Goal: Transaction & Acquisition: Book appointment/travel/reservation

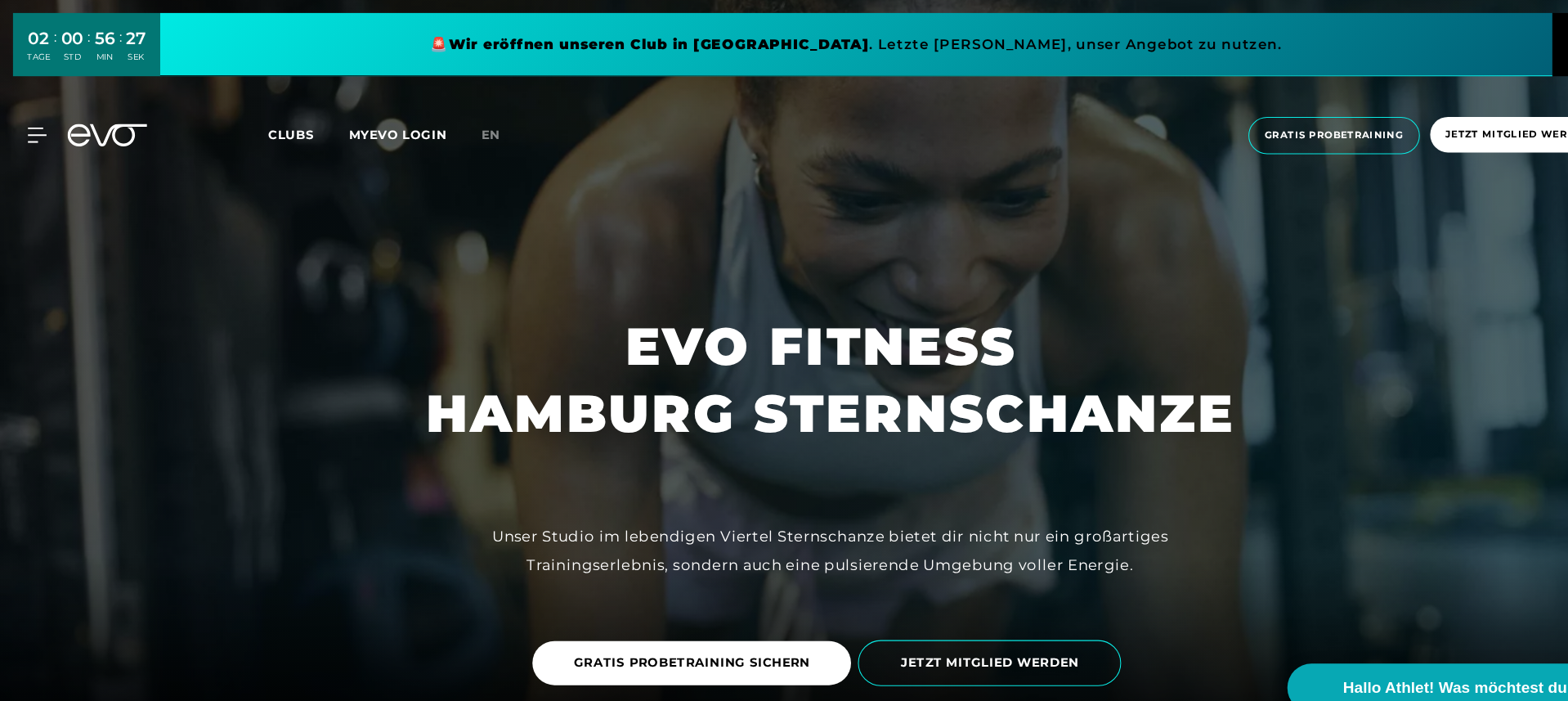
scroll to position [93, 0]
click at [97, 133] on icon at bounding box center [102, 127] width 75 height 21
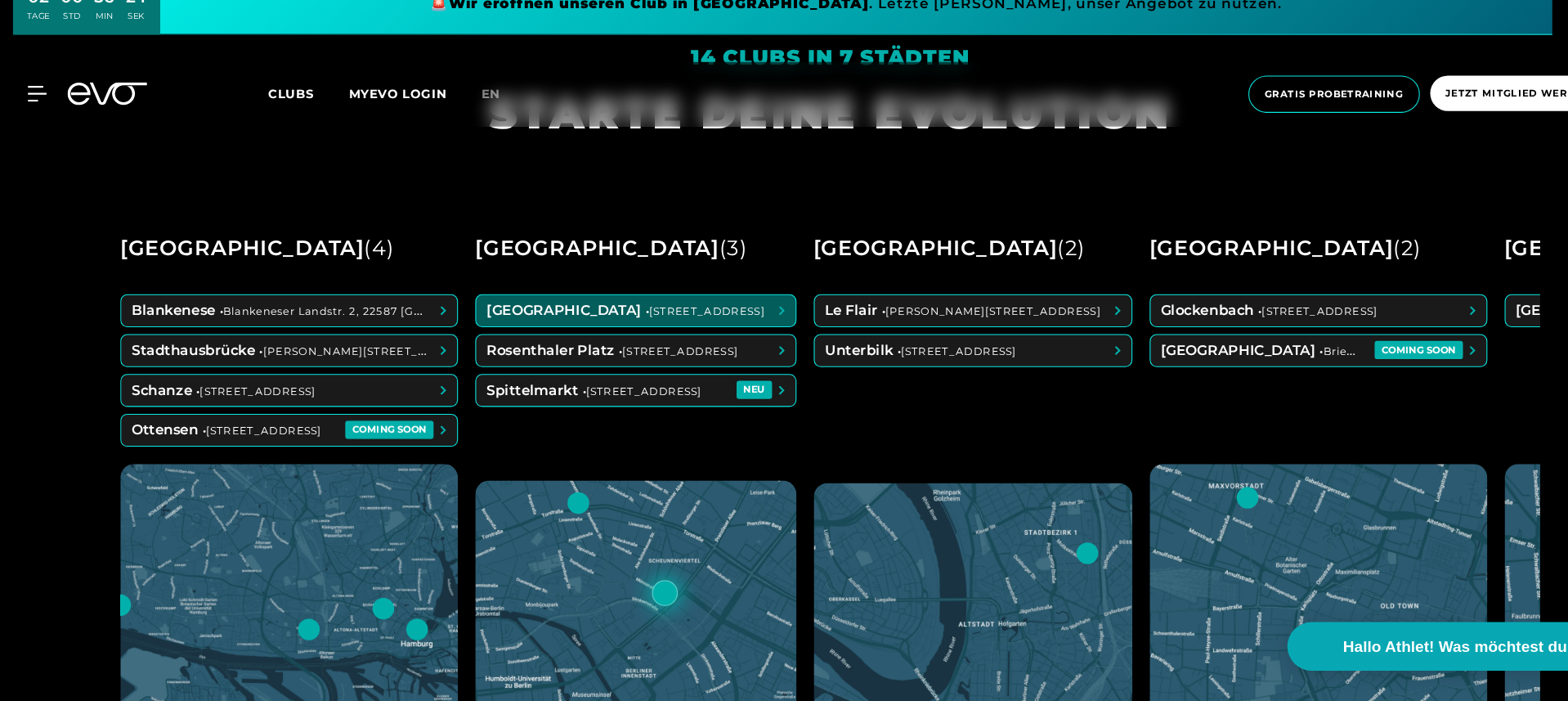
click at [561, 317] on span at bounding box center [600, 332] width 302 height 29
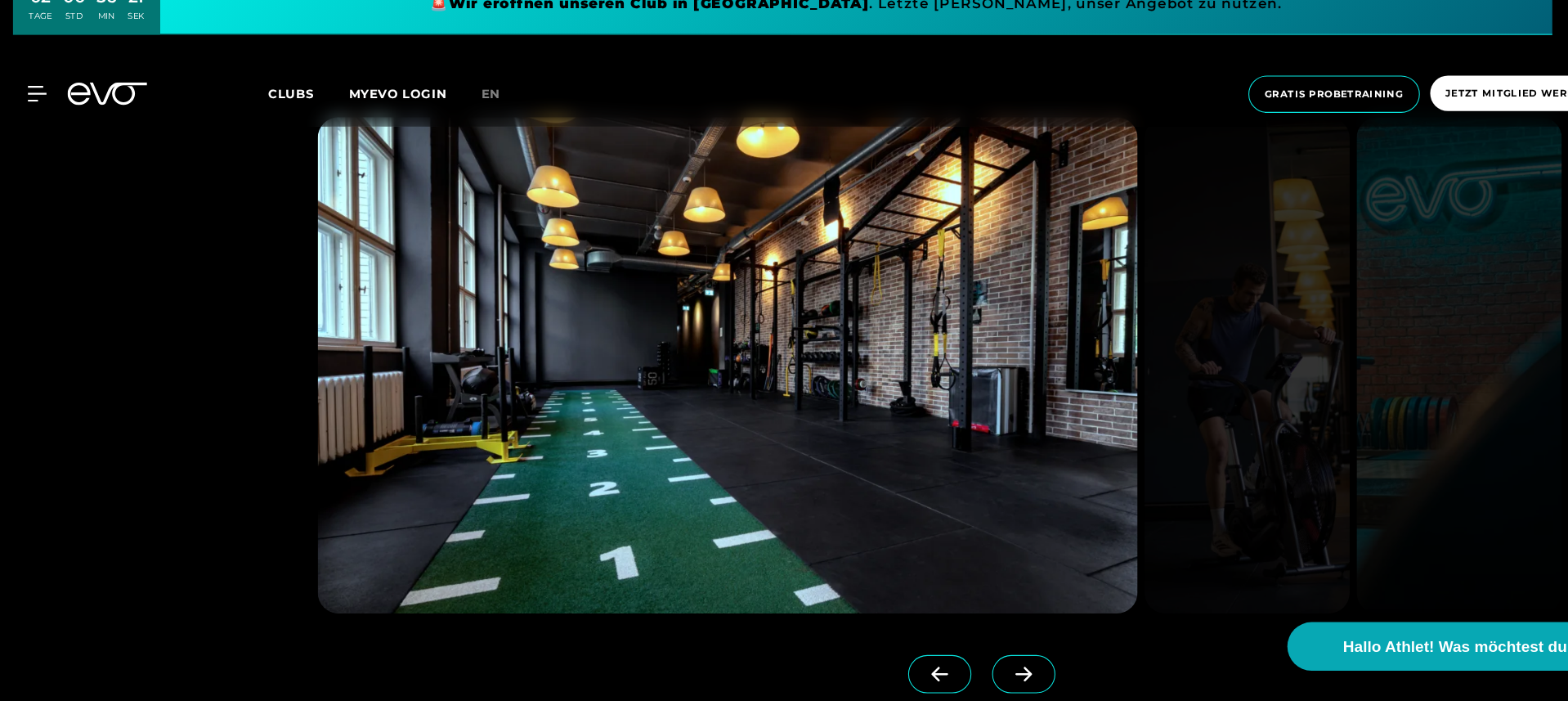
scroll to position [1505, 0]
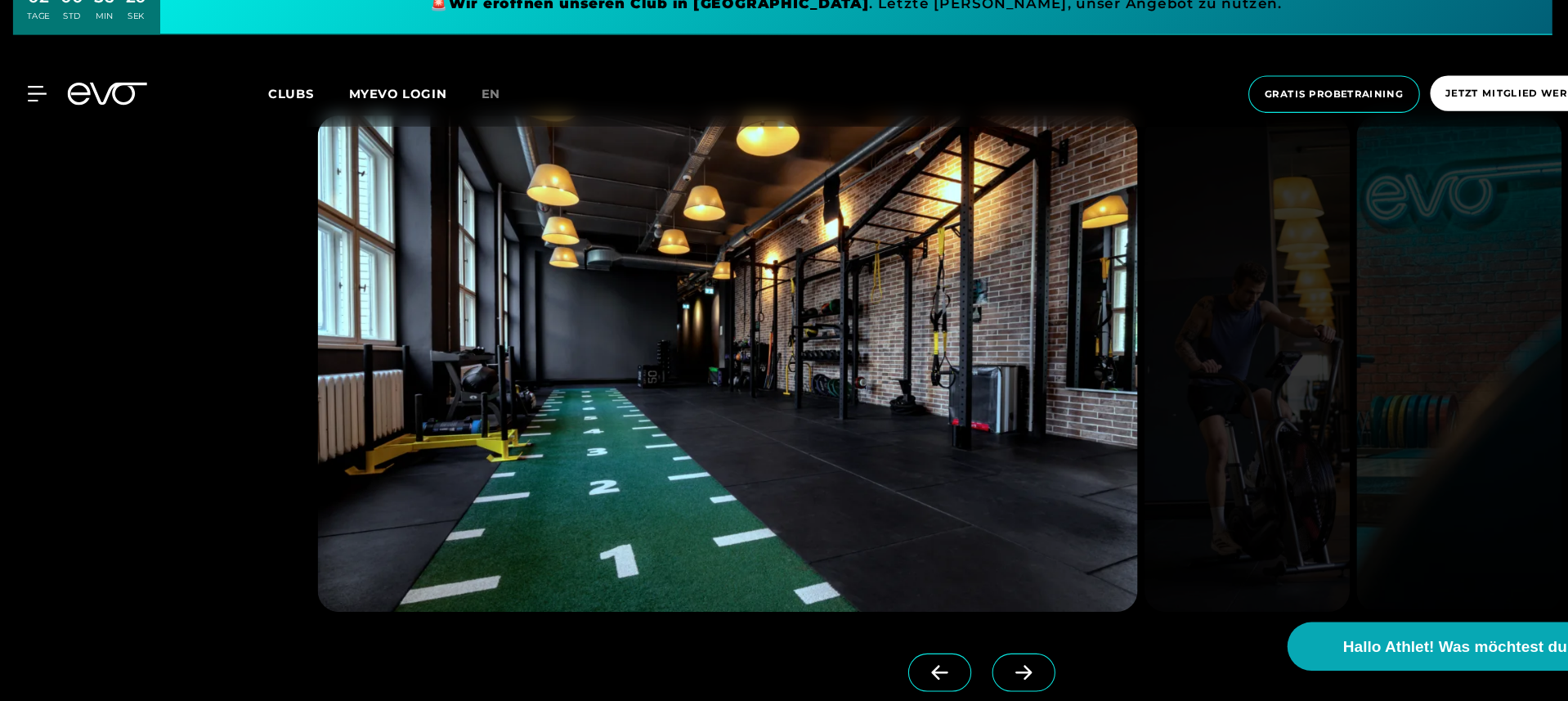
click at [978, 667] on icon at bounding box center [966, 674] width 28 height 15
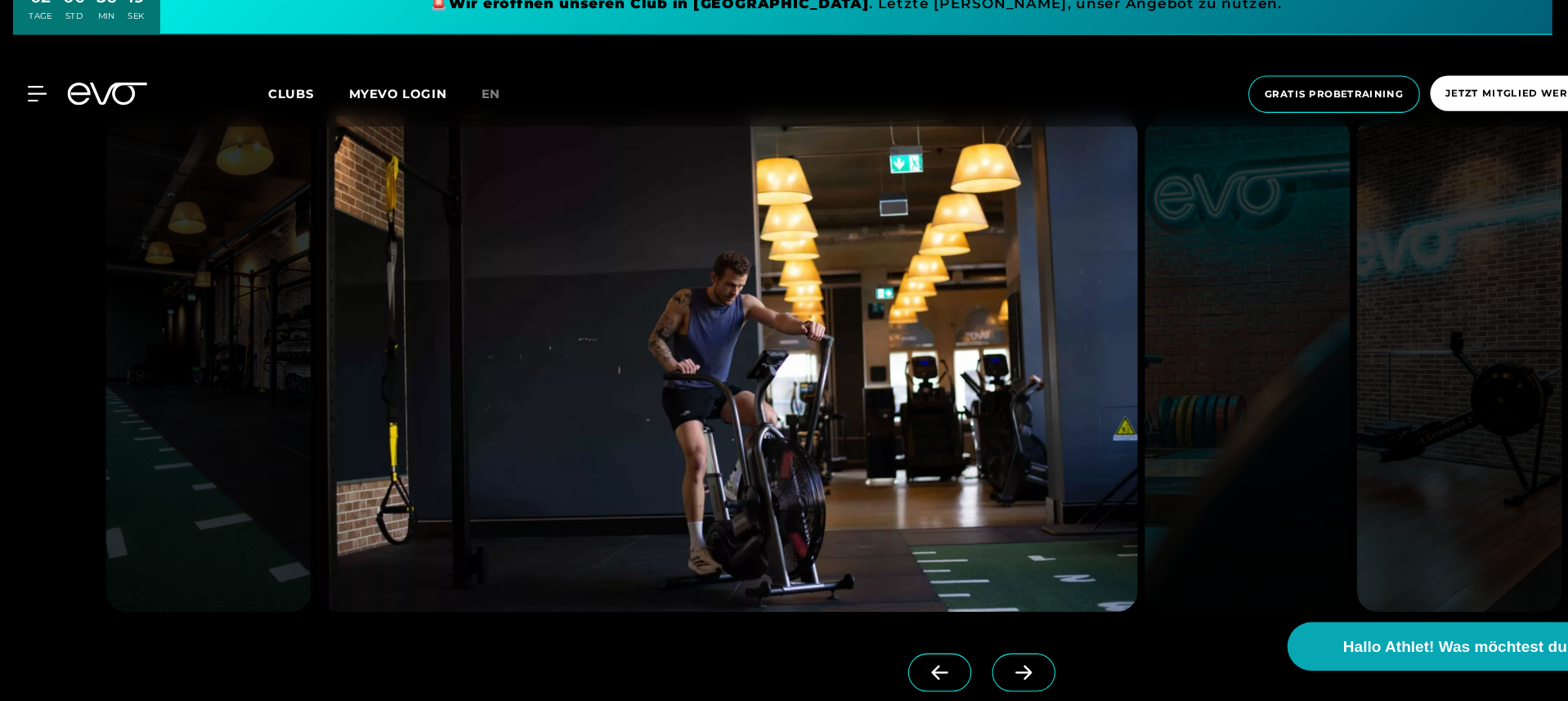
click at [978, 667] on icon at bounding box center [966, 674] width 28 height 15
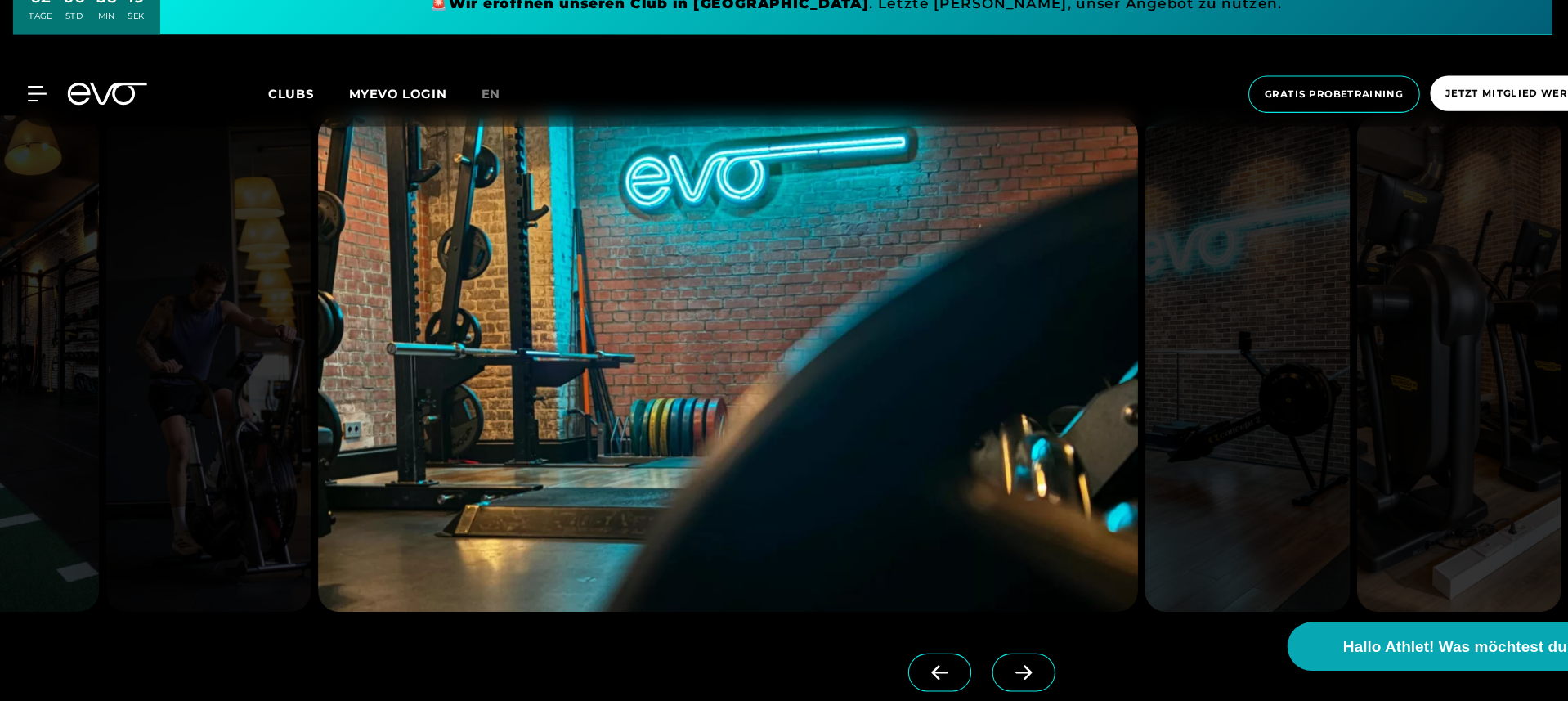
click at [978, 667] on icon at bounding box center [966, 674] width 28 height 15
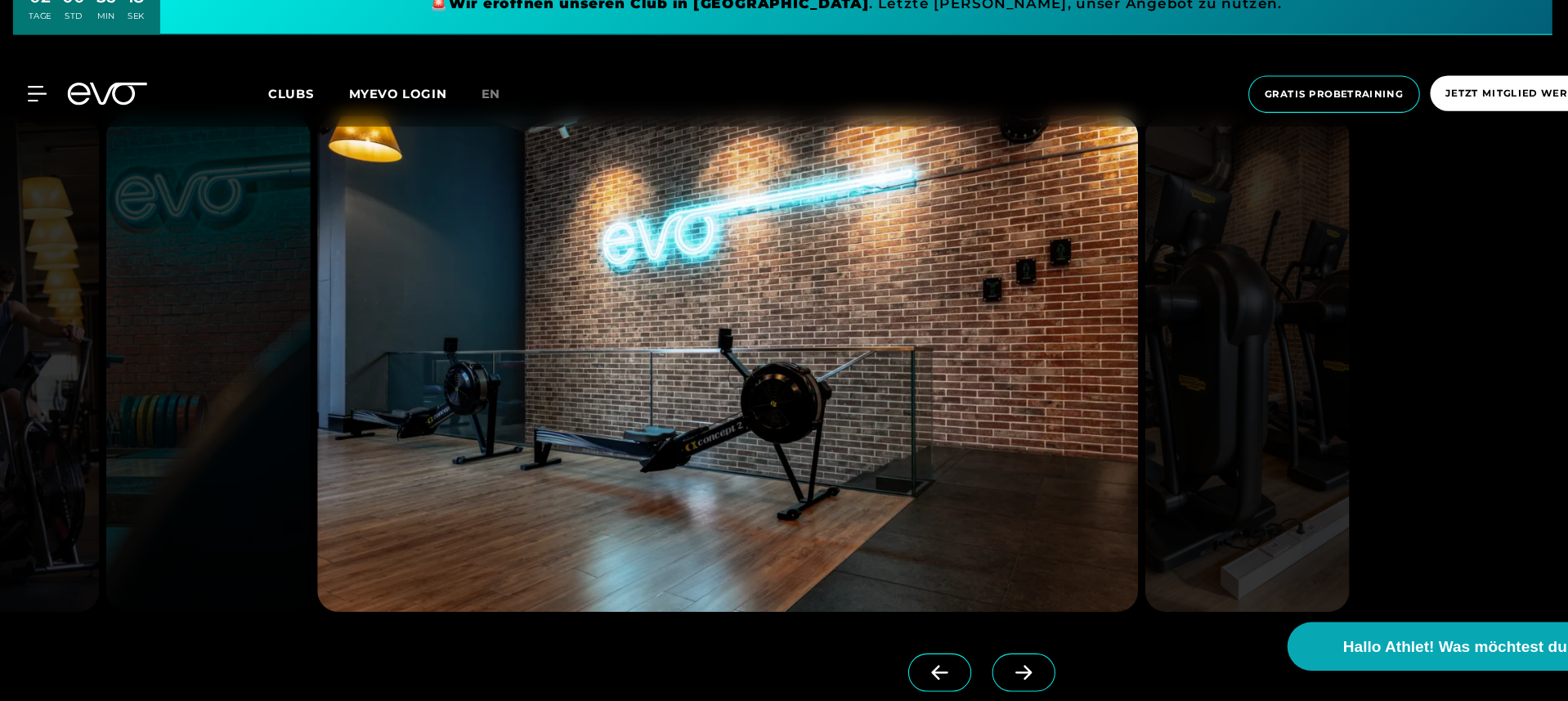
click at [978, 667] on icon at bounding box center [966, 674] width 28 height 15
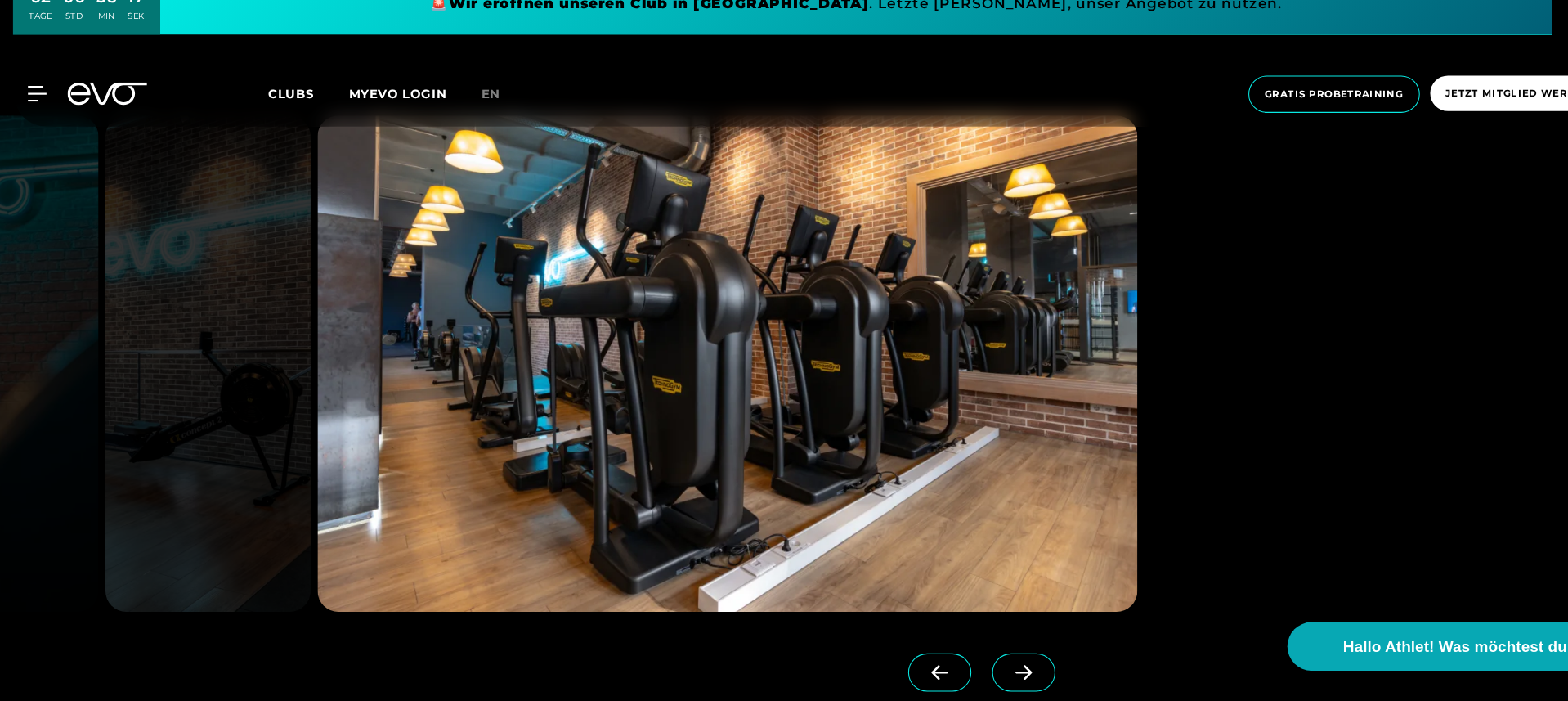
click at [978, 667] on icon at bounding box center [966, 674] width 28 height 15
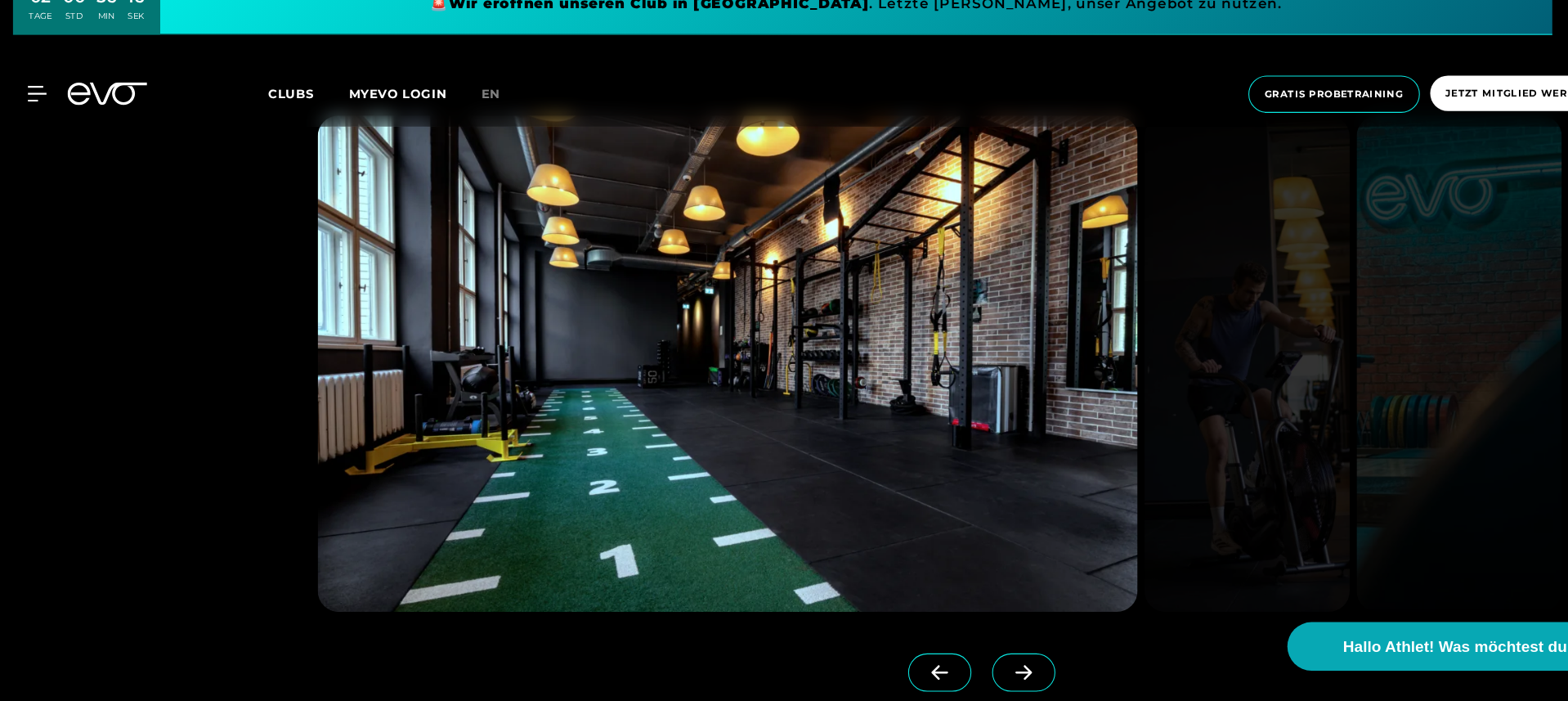
click at [978, 667] on icon at bounding box center [966, 674] width 28 height 15
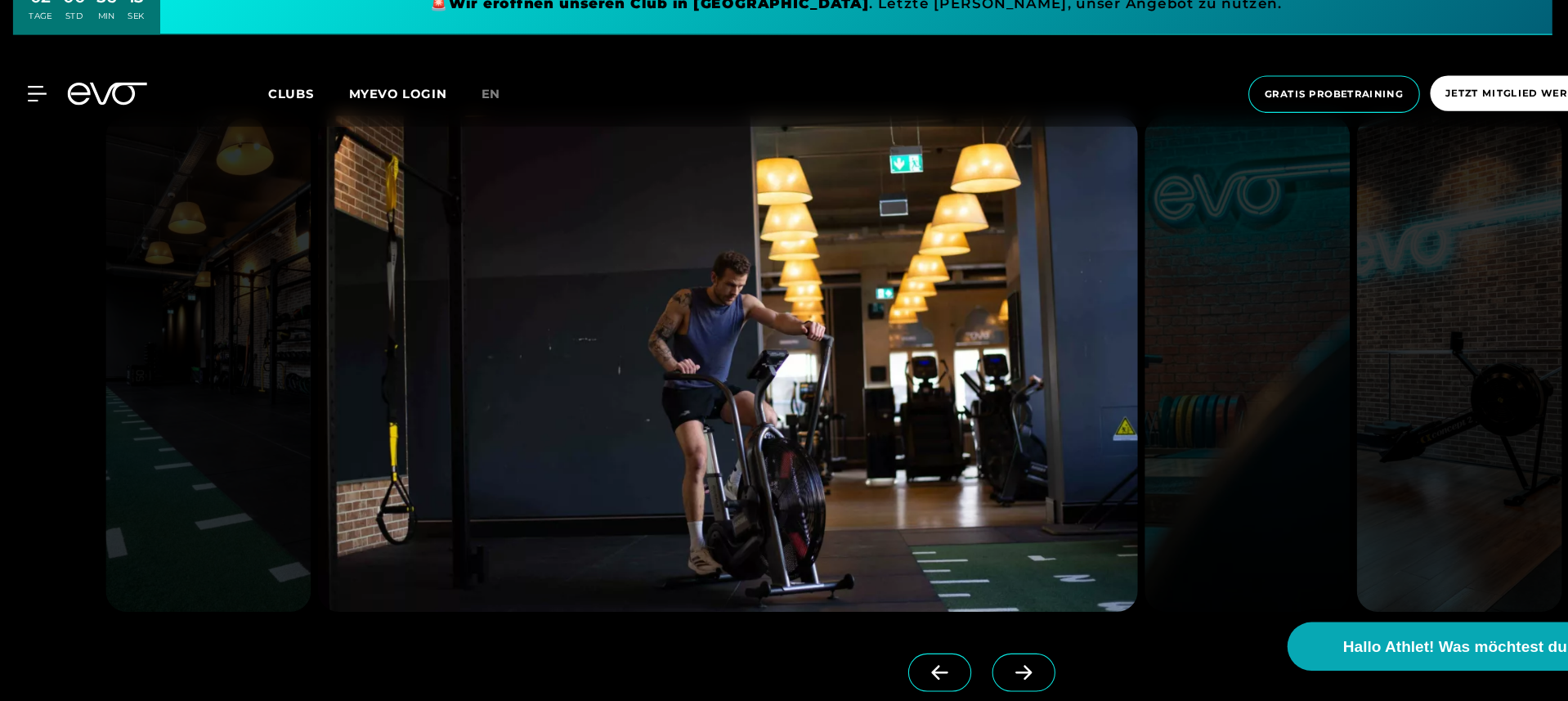
click at [978, 667] on icon at bounding box center [966, 674] width 28 height 15
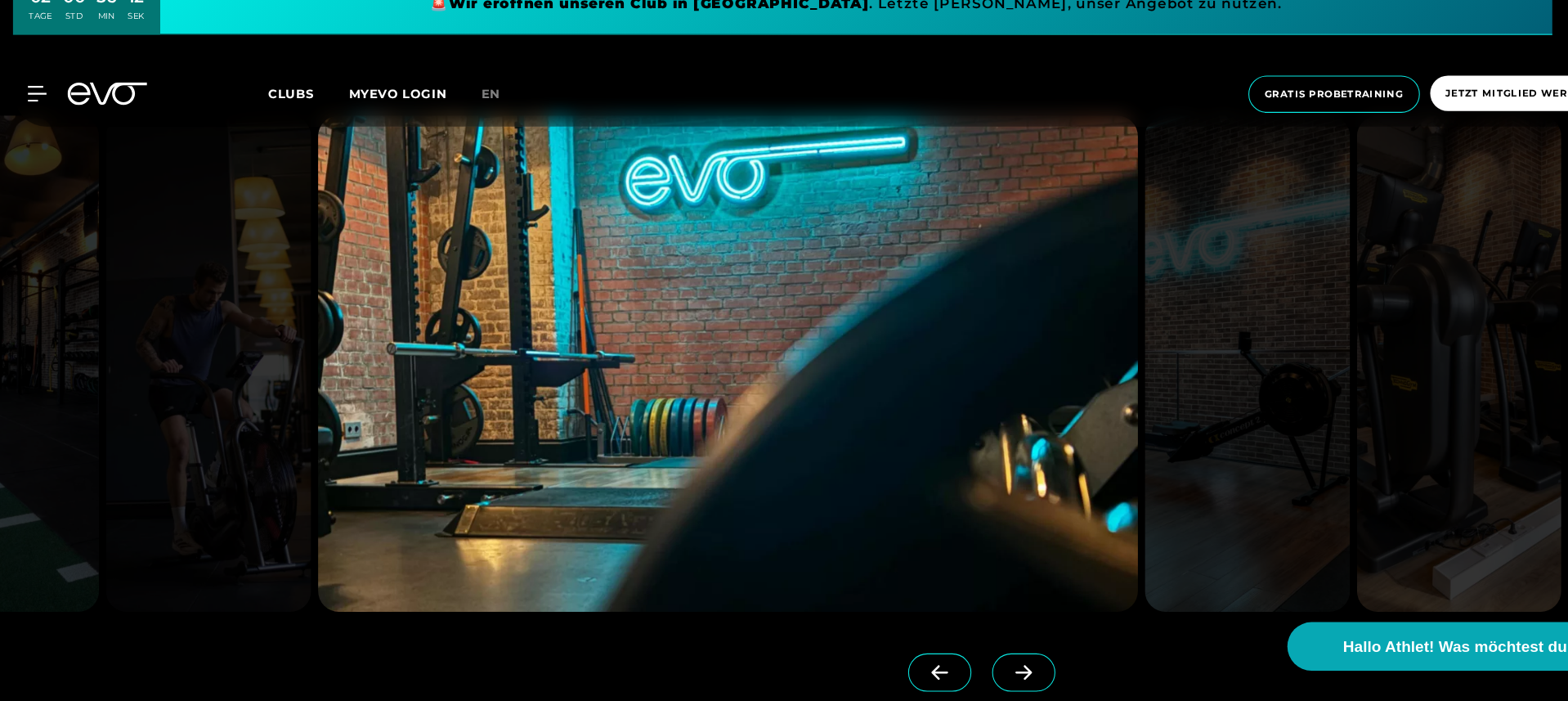
click at [978, 667] on icon at bounding box center [966, 674] width 28 height 15
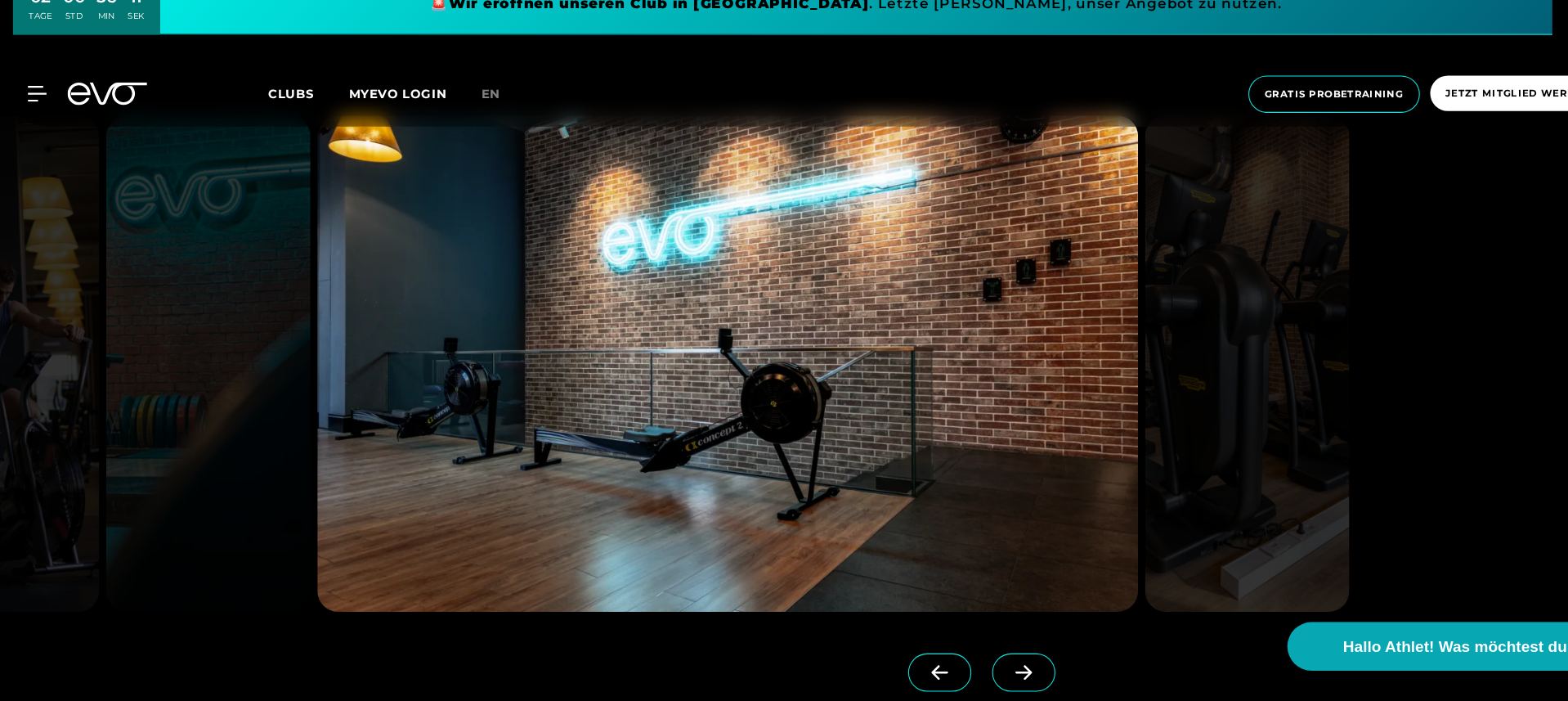
click at [978, 667] on icon at bounding box center [966, 674] width 28 height 15
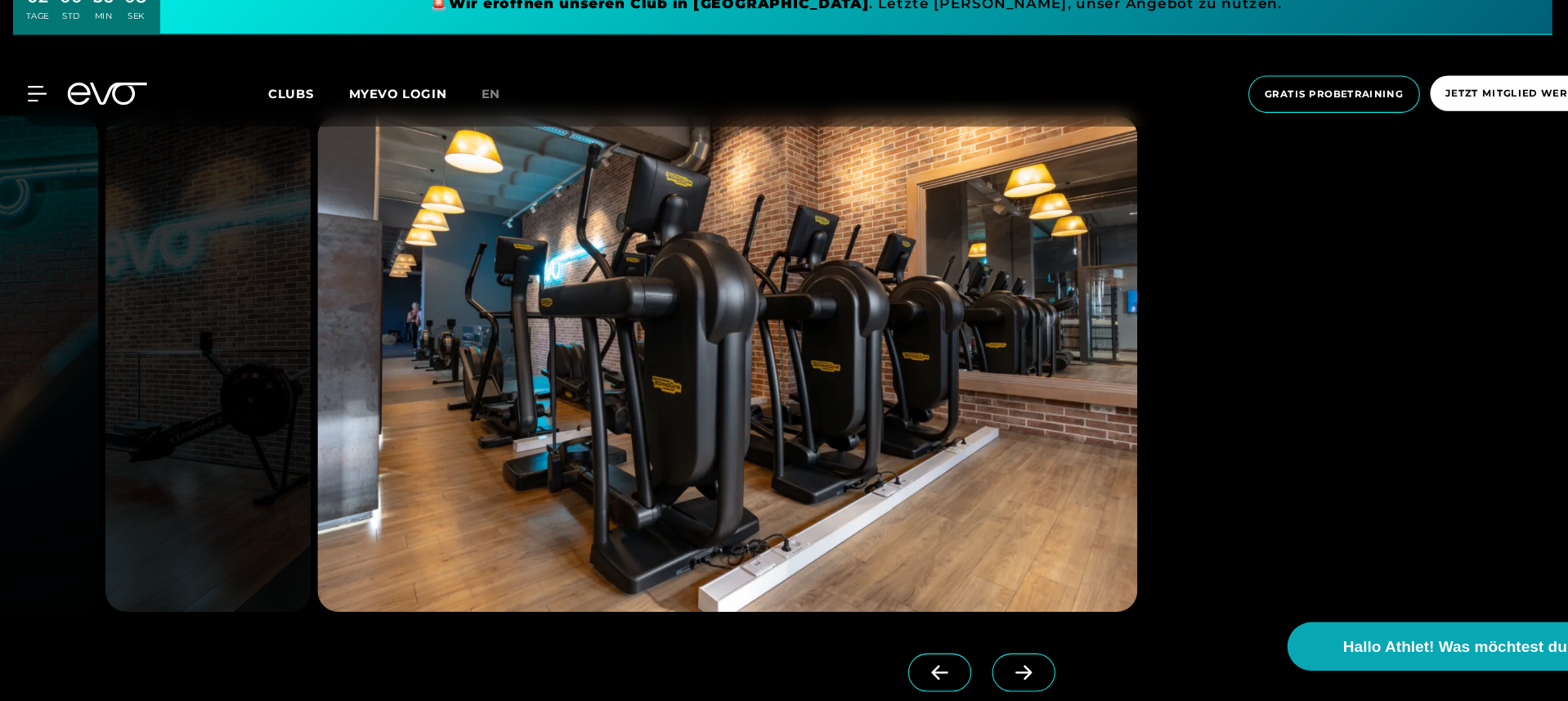
click at [978, 667] on icon at bounding box center [966, 674] width 28 height 15
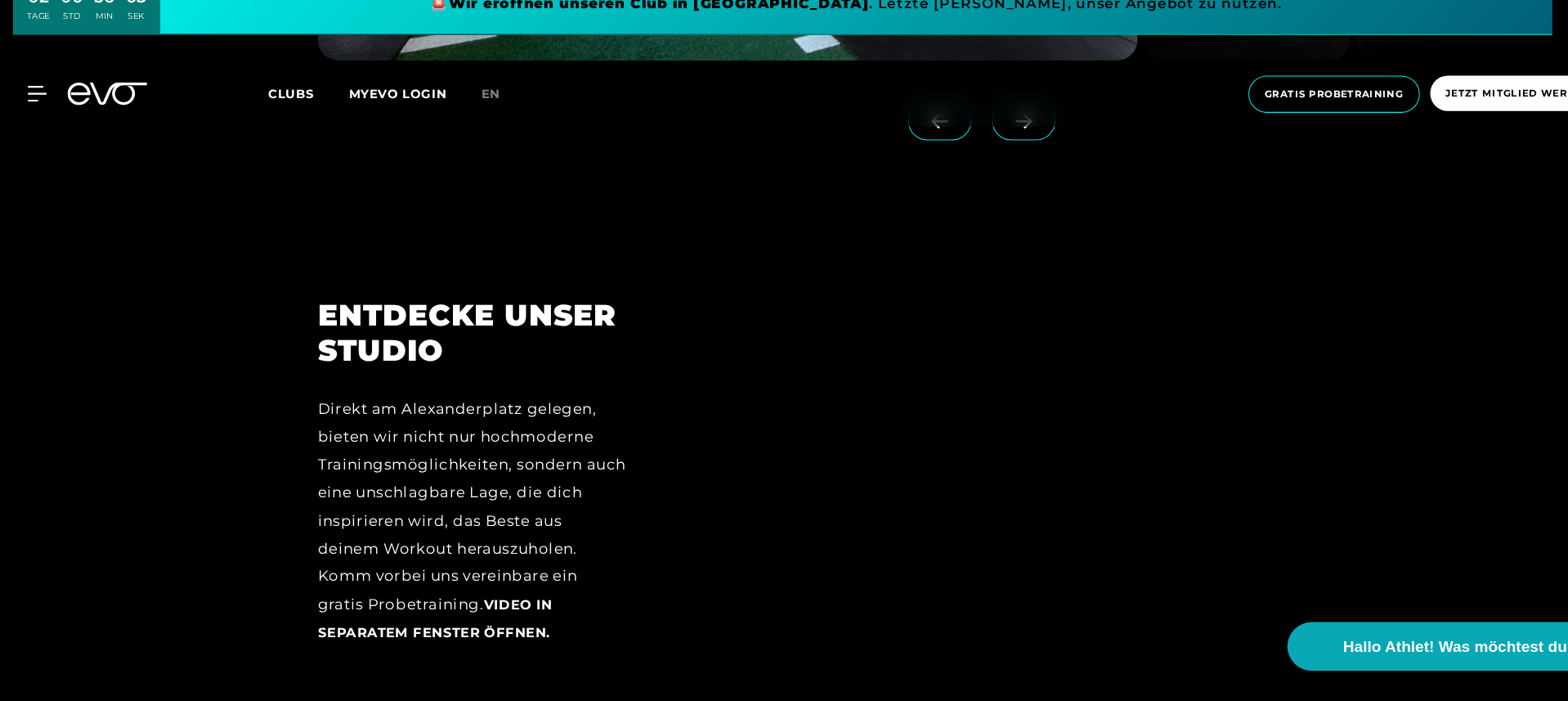
scroll to position [2034, 0]
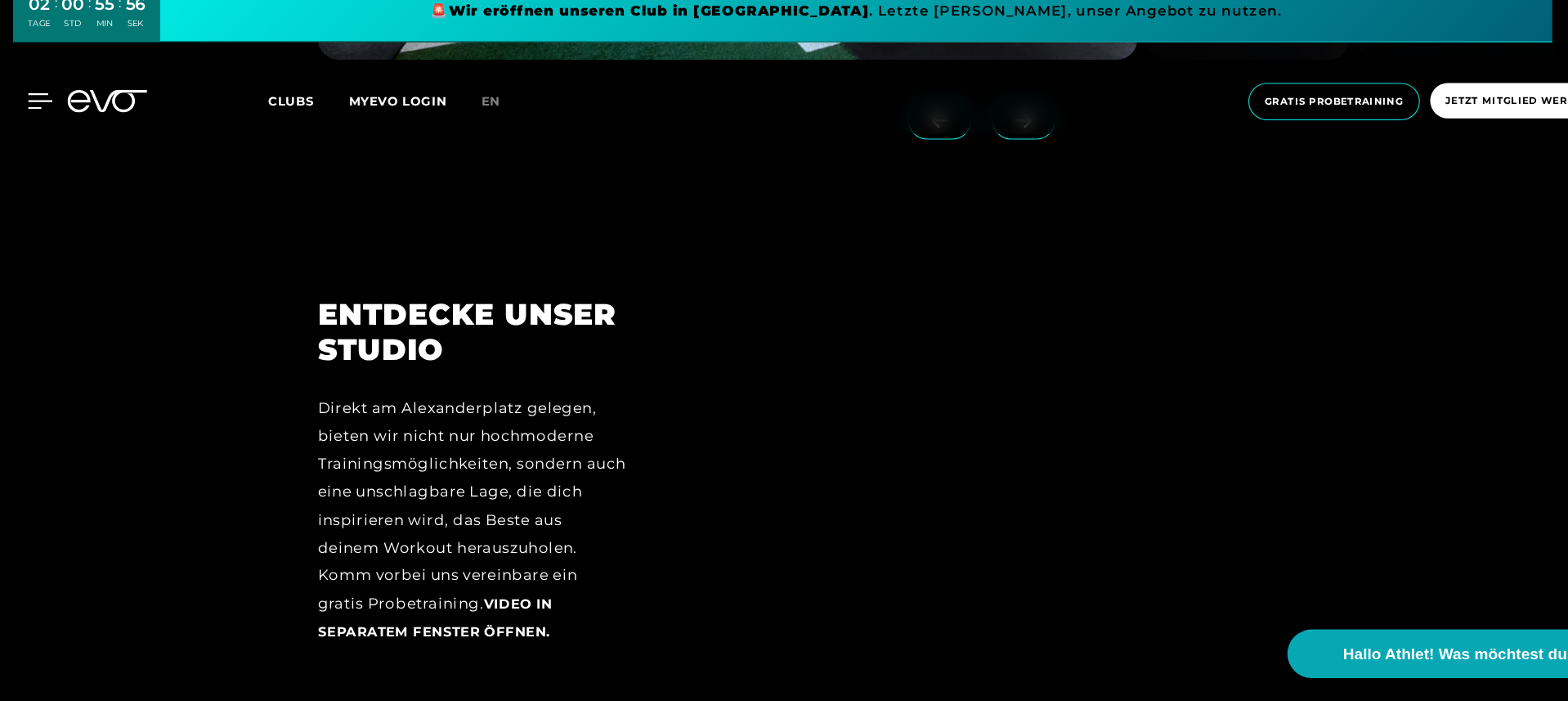
click at [29, 121] on icon at bounding box center [38, 127] width 24 height 15
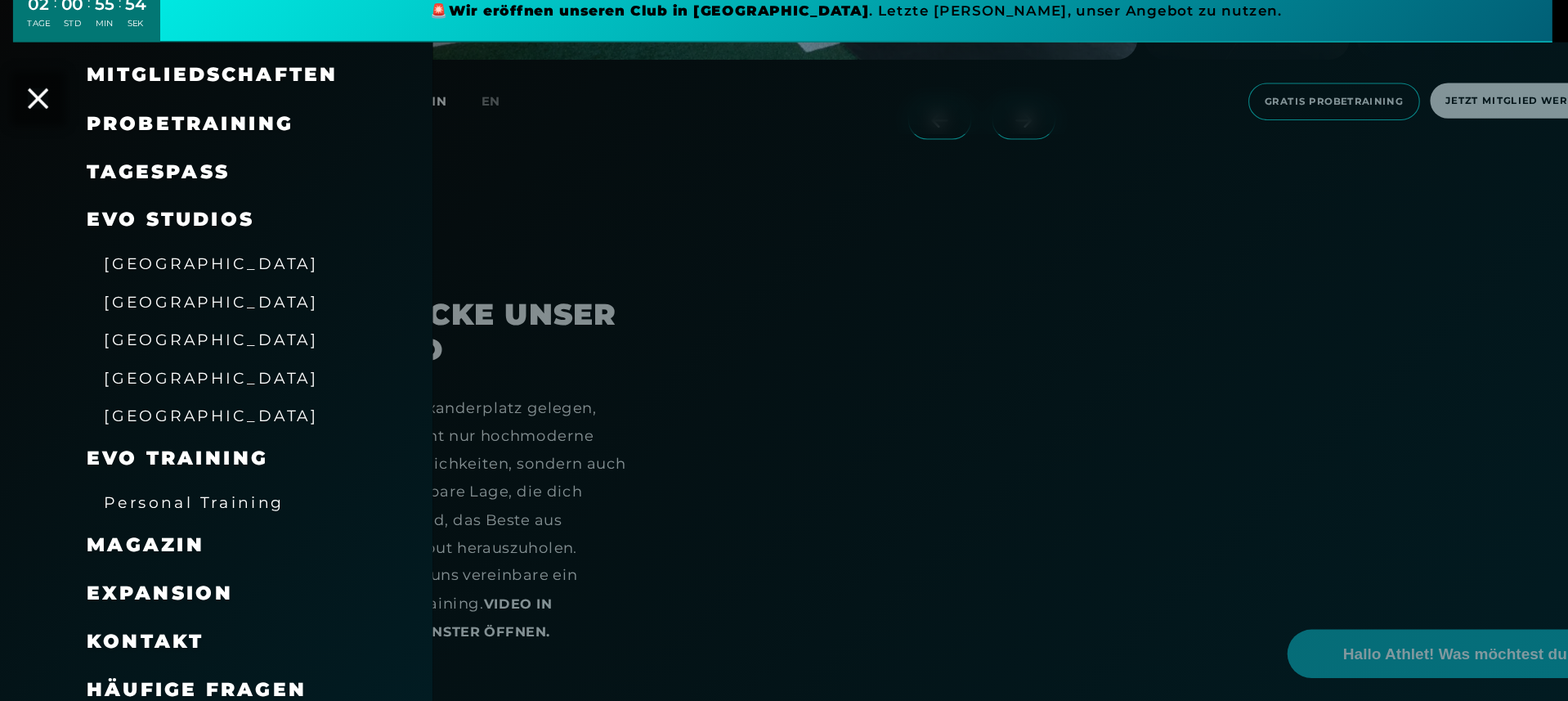
scroll to position [90, 0]
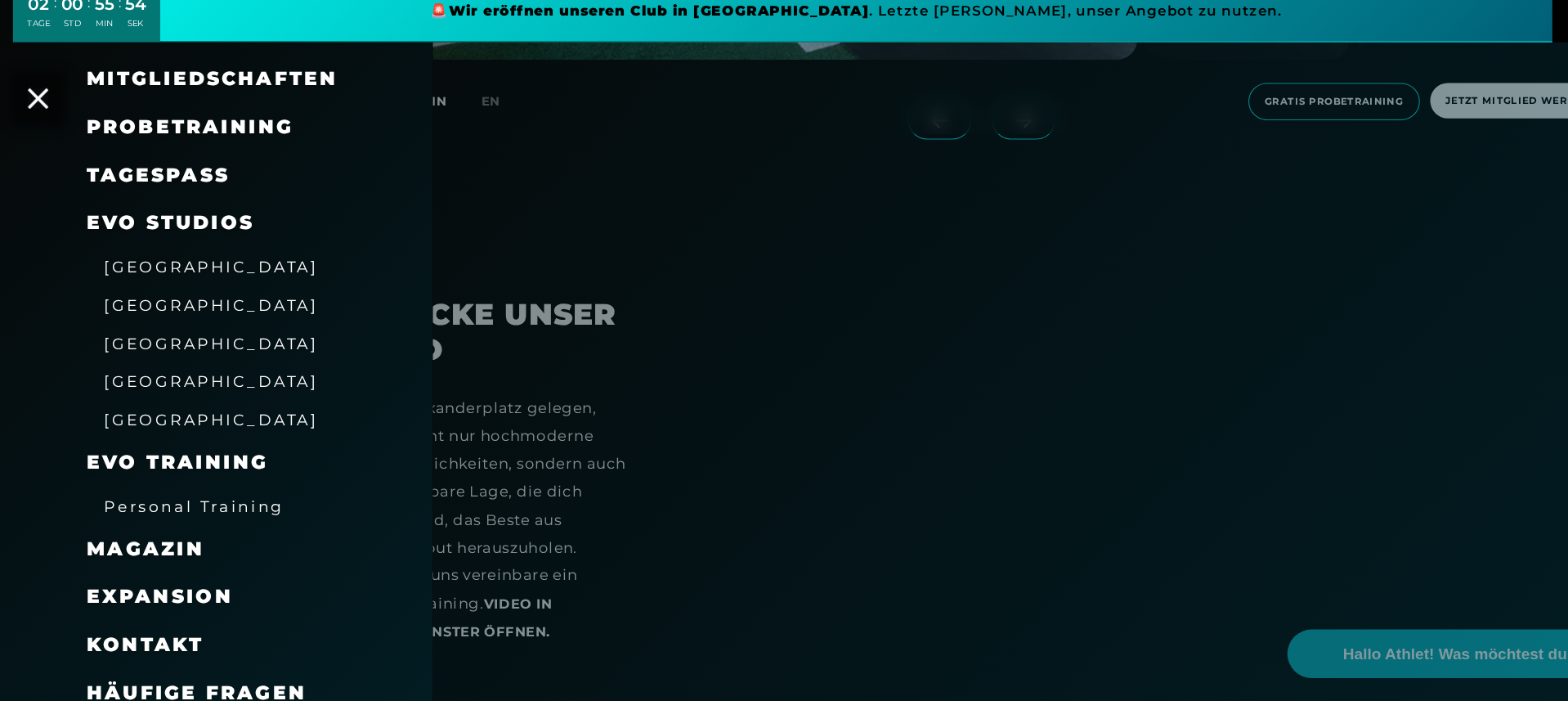
click at [140, 186] on link "TAGESPASS" at bounding box center [150, 197] width 135 height 22
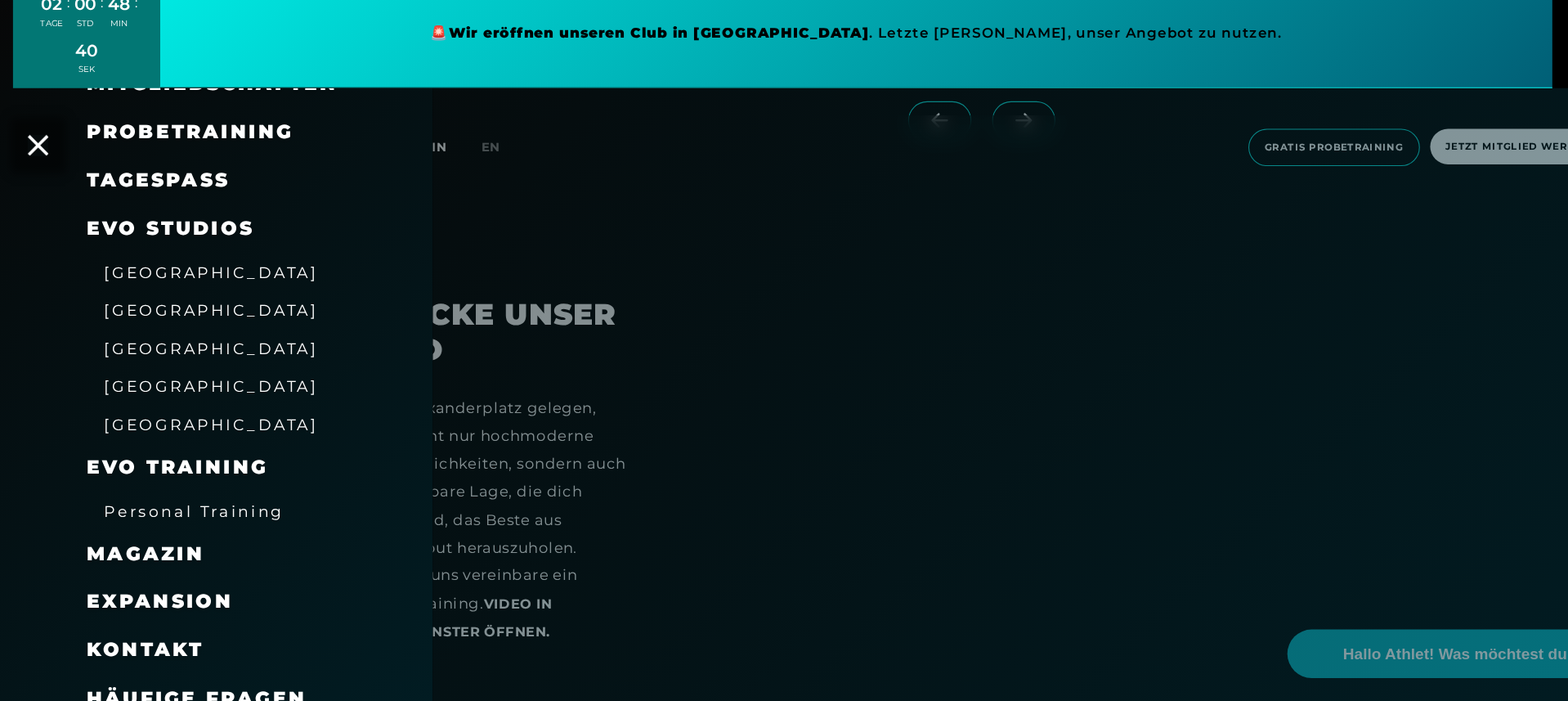
click at [196, 145] on span "Probetraining" at bounding box center [179, 156] width 196 height 22
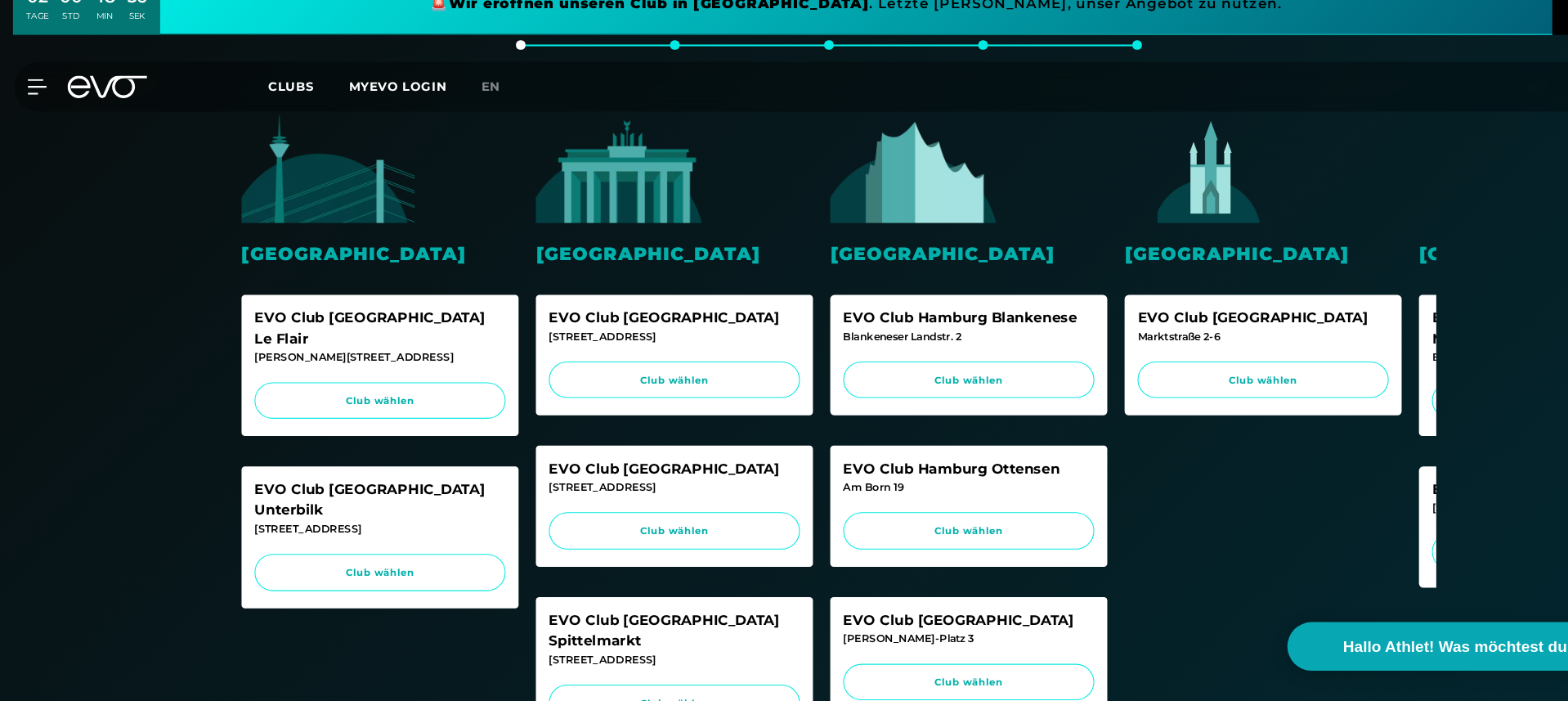
scroll to position [344, 0]
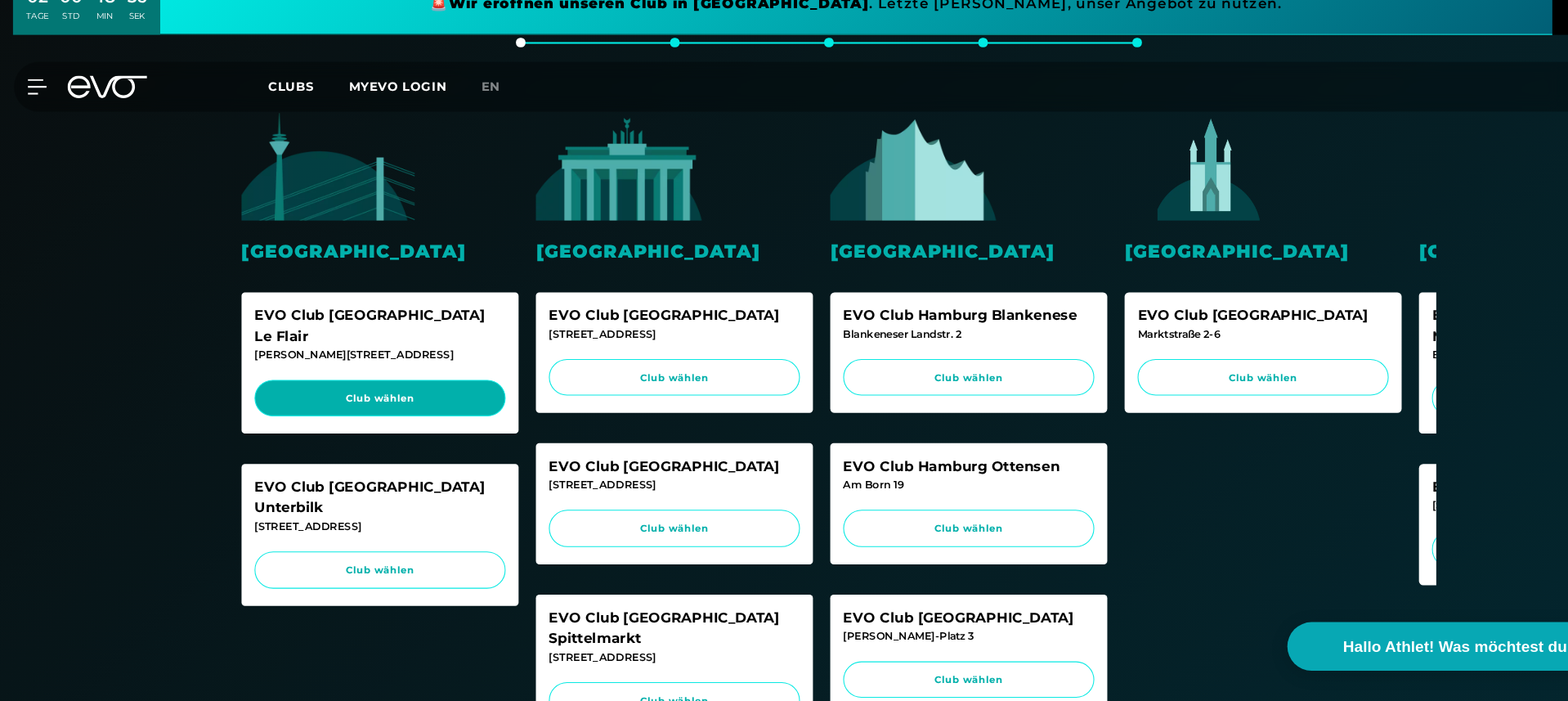
click at [336, 398] on link "Club wählen" at bounding box center [358, 415] width 237 height 35
click at [499, 293] on div "Düsseldorf EVO Club [GEOGRAPHIC_DATA] Le Flair [PERSON_NAME]-Straße 2 Club wähl…" at bounding box center [784, 515] width 1144 height 774
click at [117, 110] on icon at bounding box center [102, 121] width 75 height 21
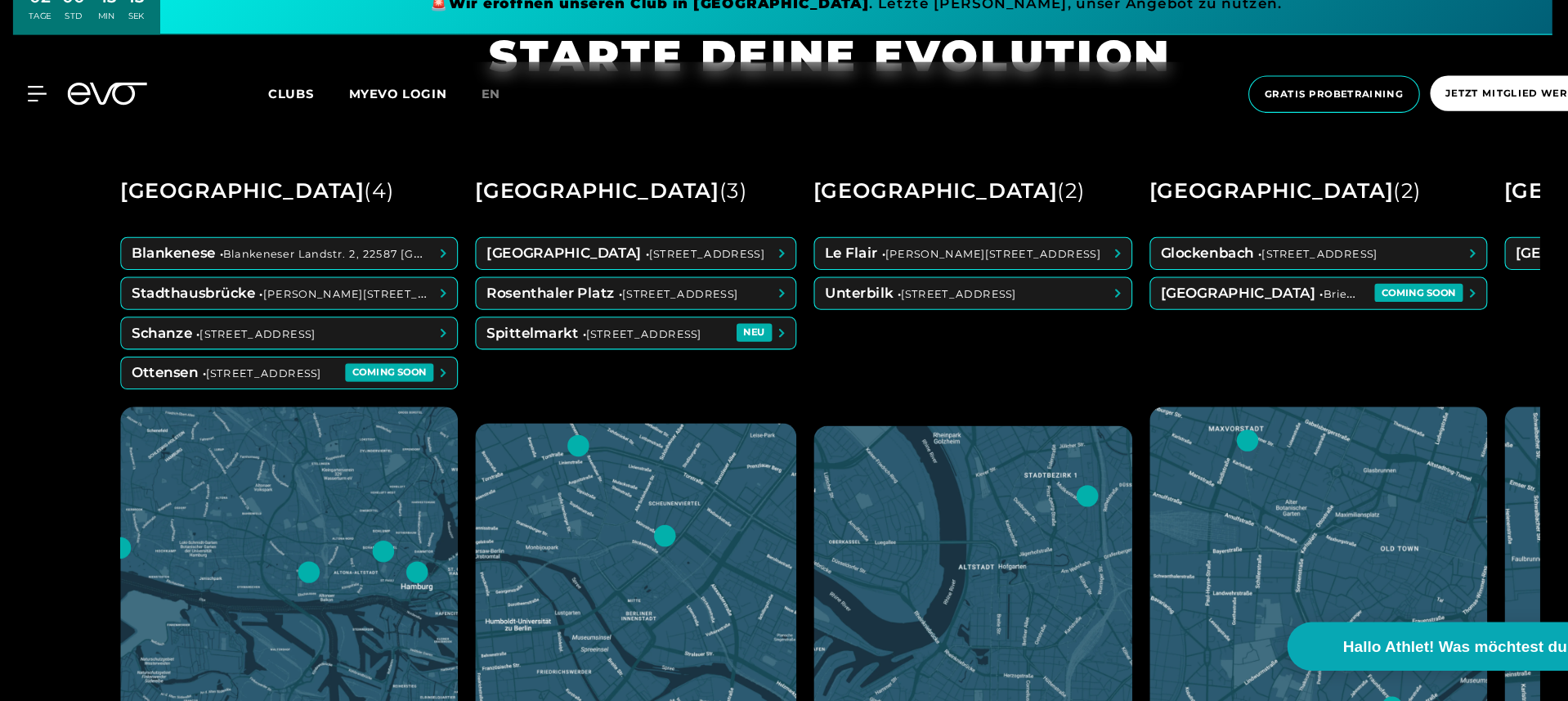
scroll to position [736, 0]
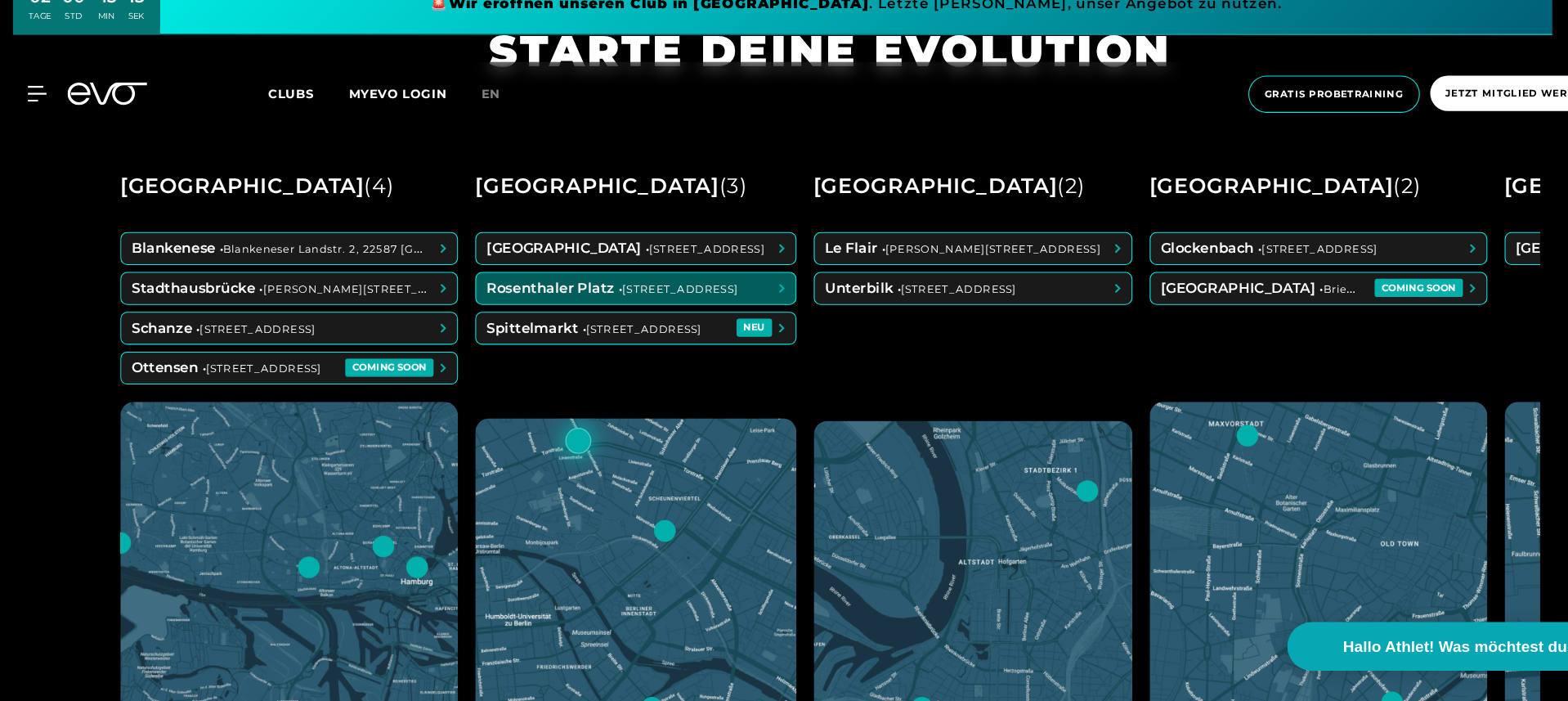
click at [575, 297] on span at bounding box center [600, 311] width 302 height 29
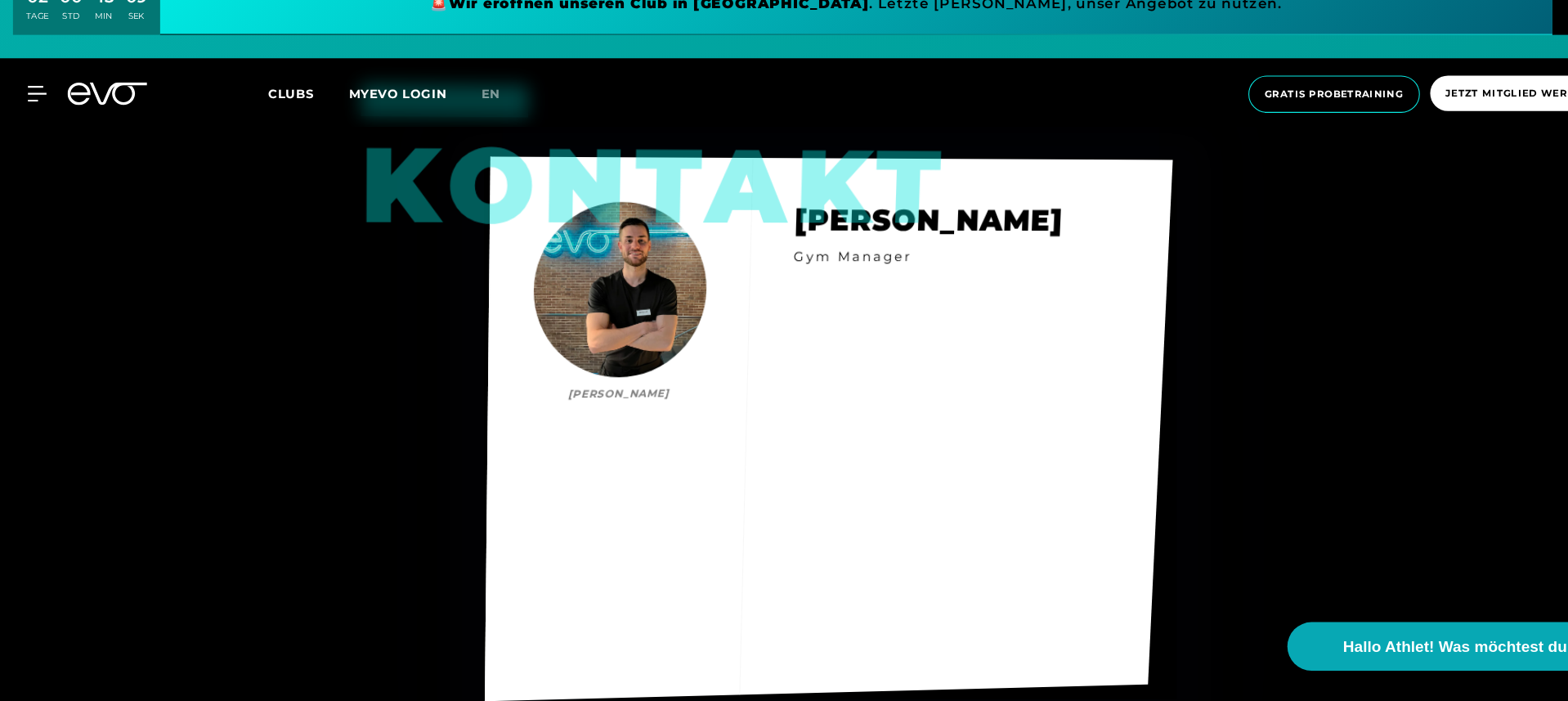
scroll to position [5128, 0]
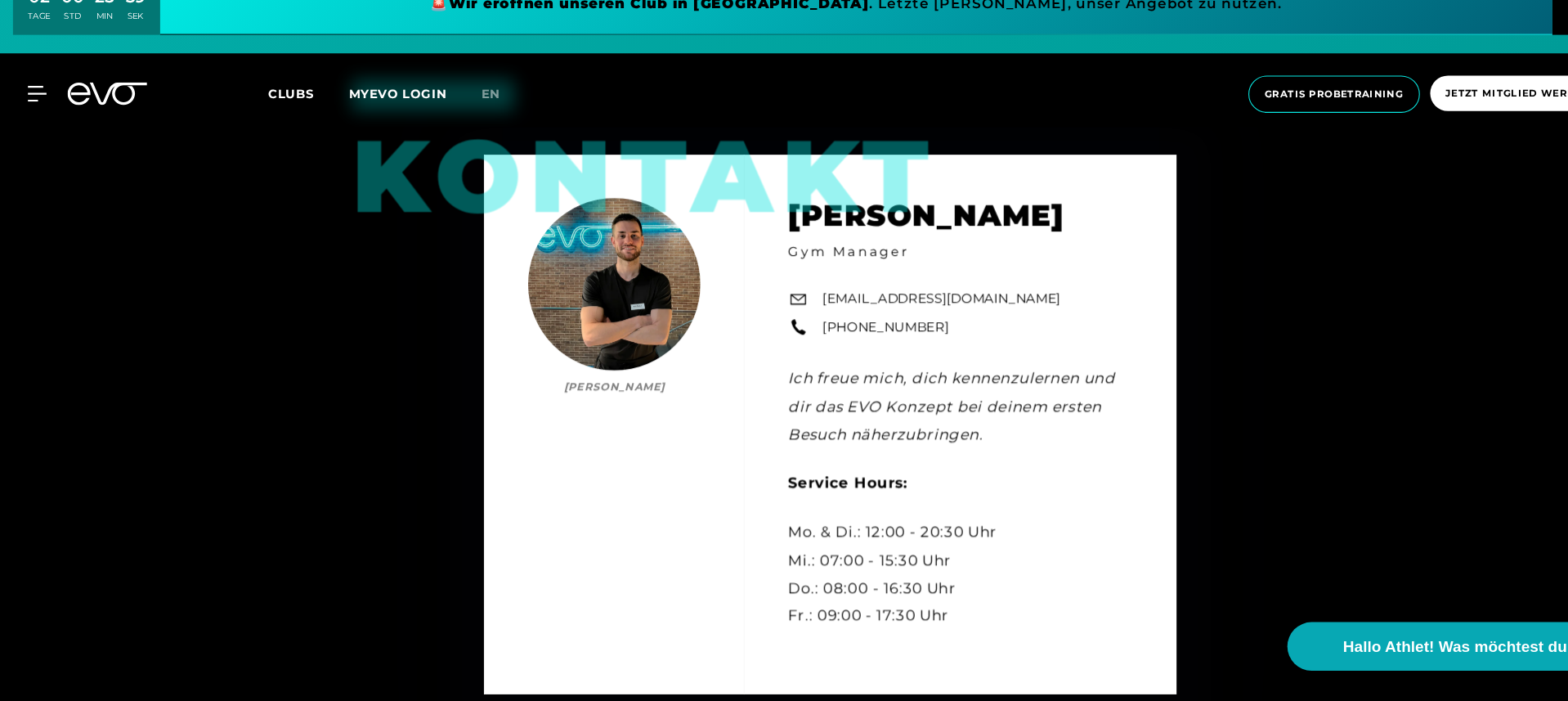
click at [32, 97] on div "MyEVO Login Über EVO Mitgliedschaften Probetraining TAGESPASS EVO Studios [GEOG…" at bounding box center [784, 128] width 1561 height 62
click at [33, 121] on icon at bounding box center [38, 127] width 24 height 15
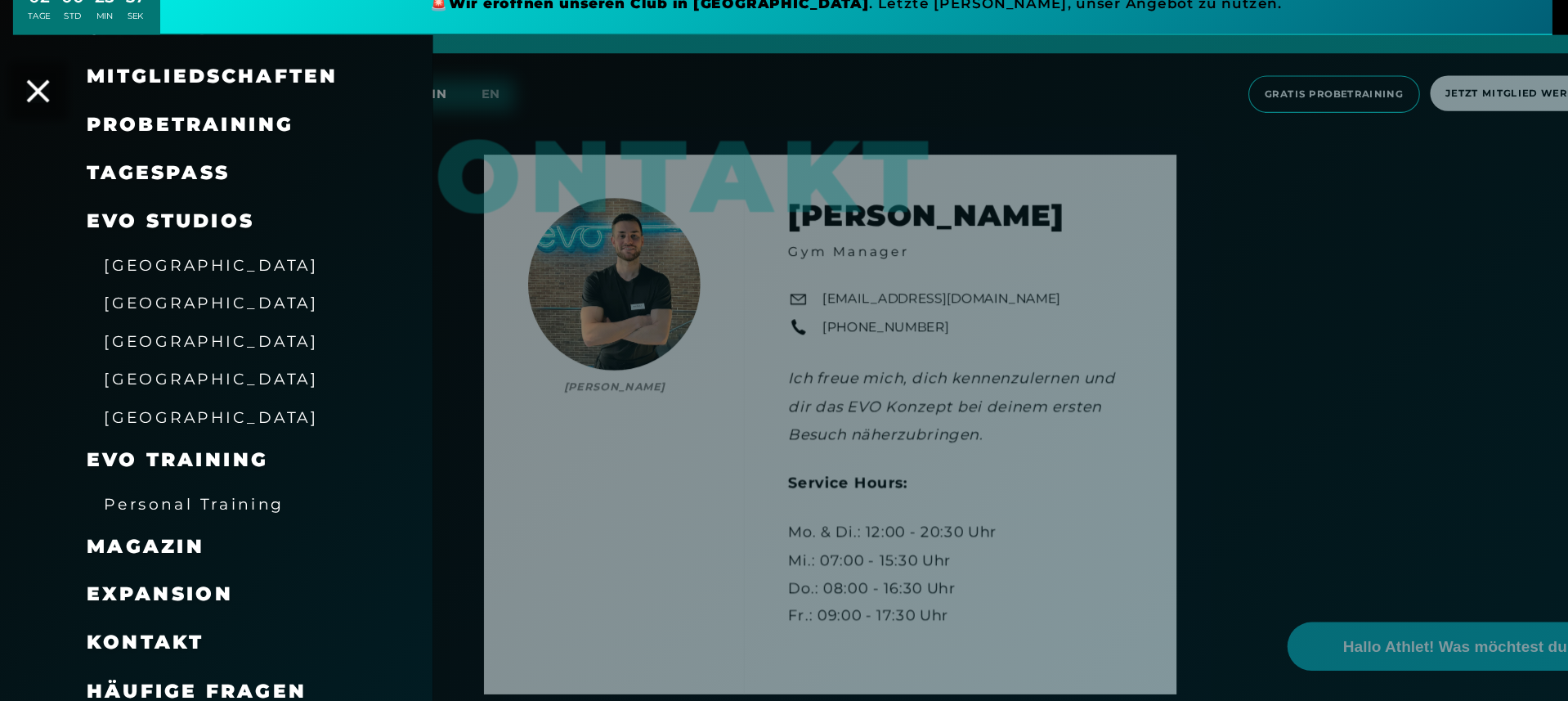
click at [29, 115] on icon at bounding box center [36, 125] width 21 height 21
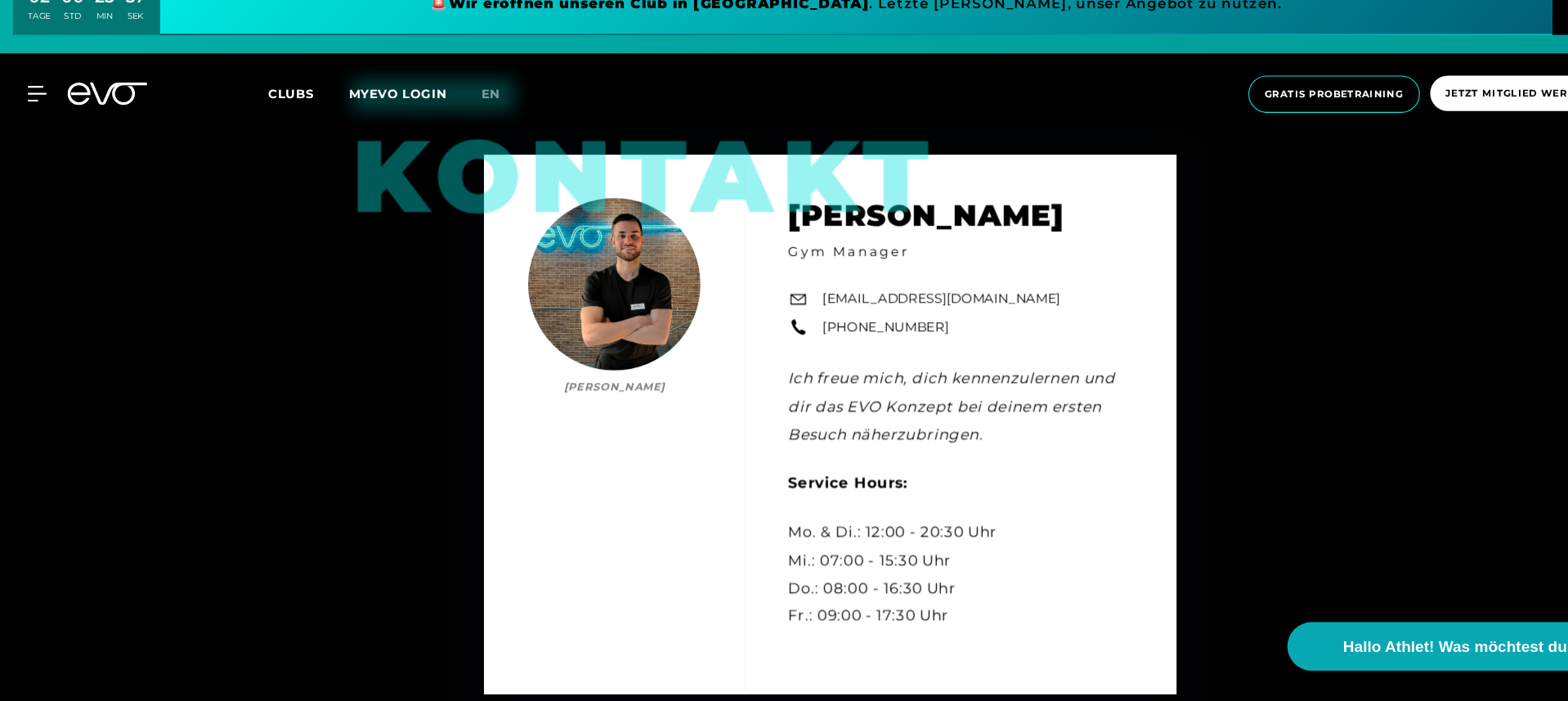
click at [105, 117] on icon at bounding box center [102, 127] width 75 height 21
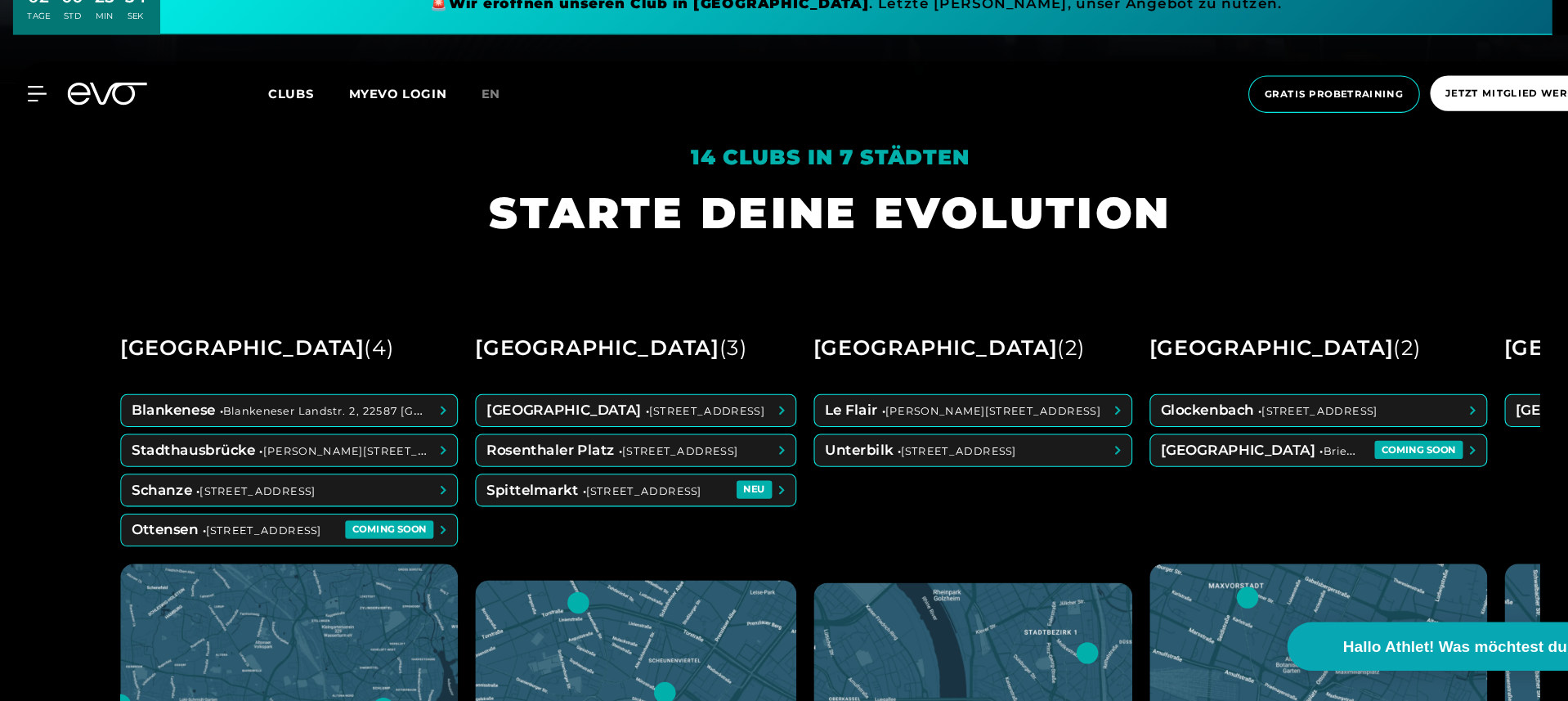
scroll to position [608, 0]
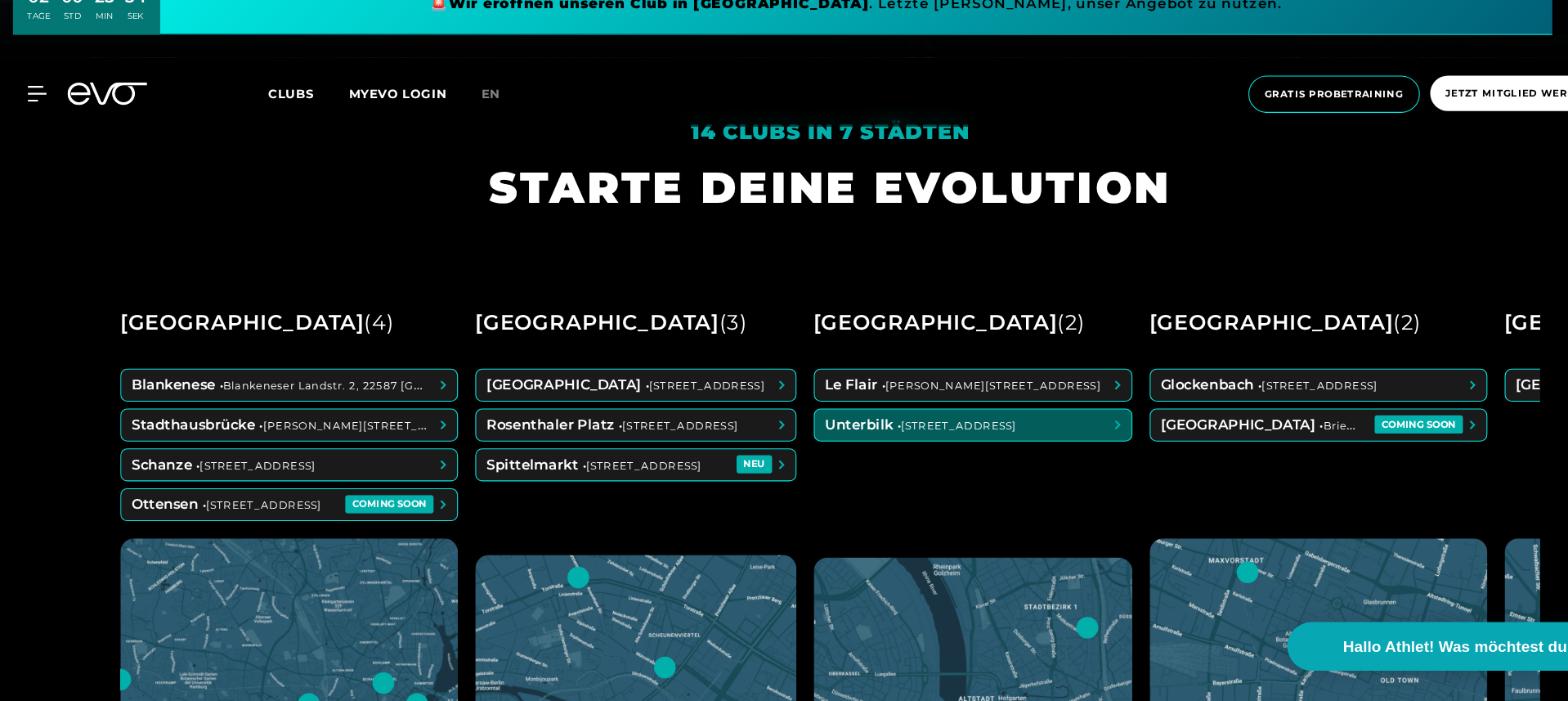
click at [843, 426] on span at bounding box center [919, 440] width 299 height 29
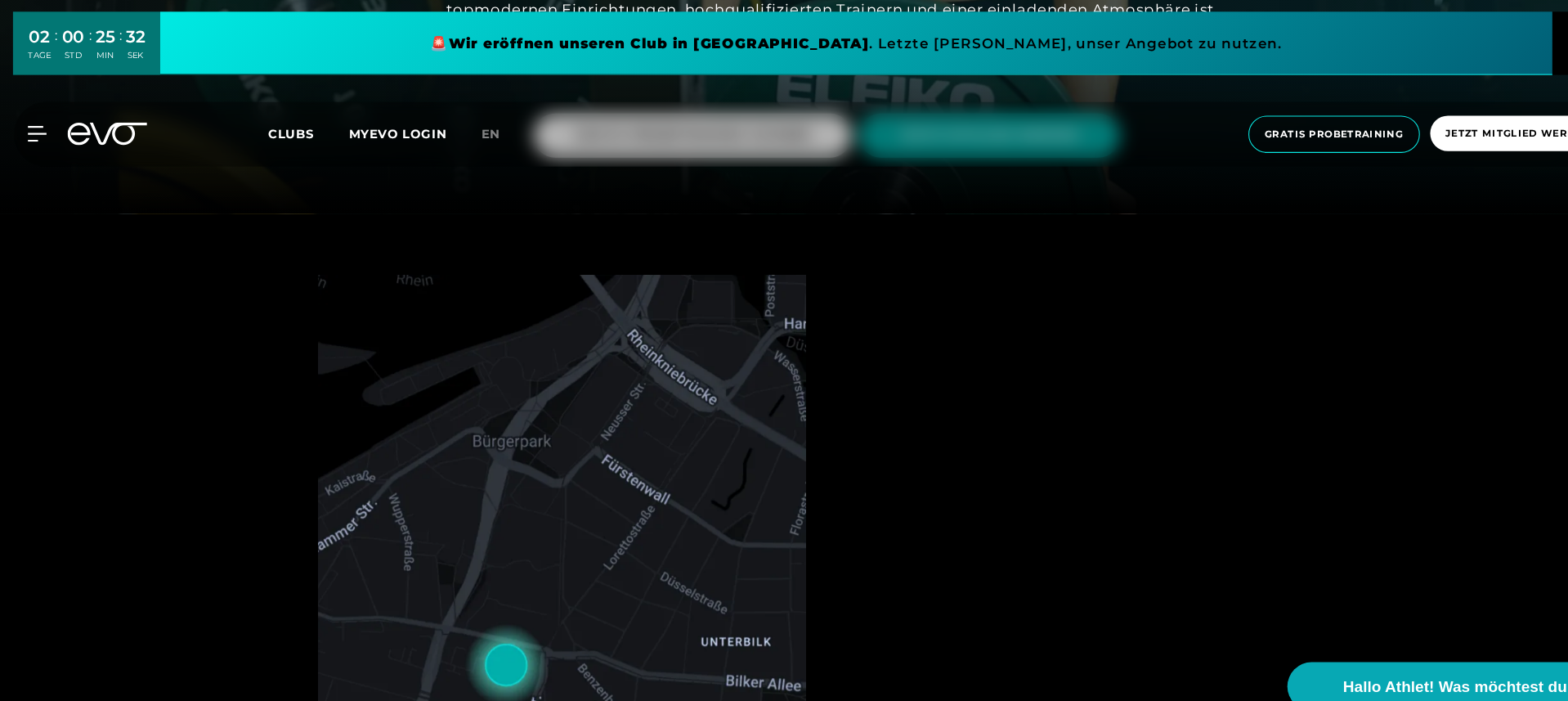
scroll to position [471, 0]
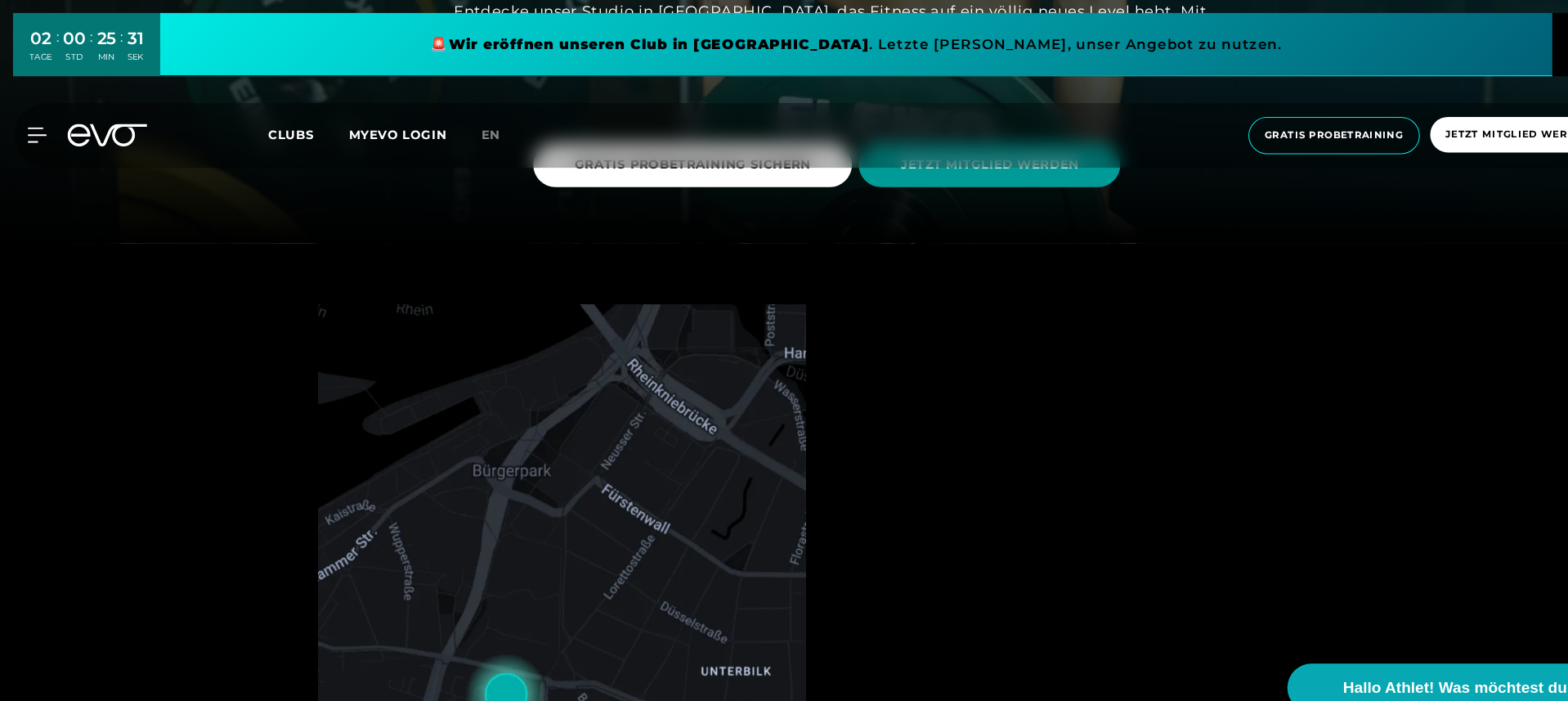
click at [904, 170] on span "JETZT MITGLIED WERDEN" at bounding box center [934, 156] width 247 height 42
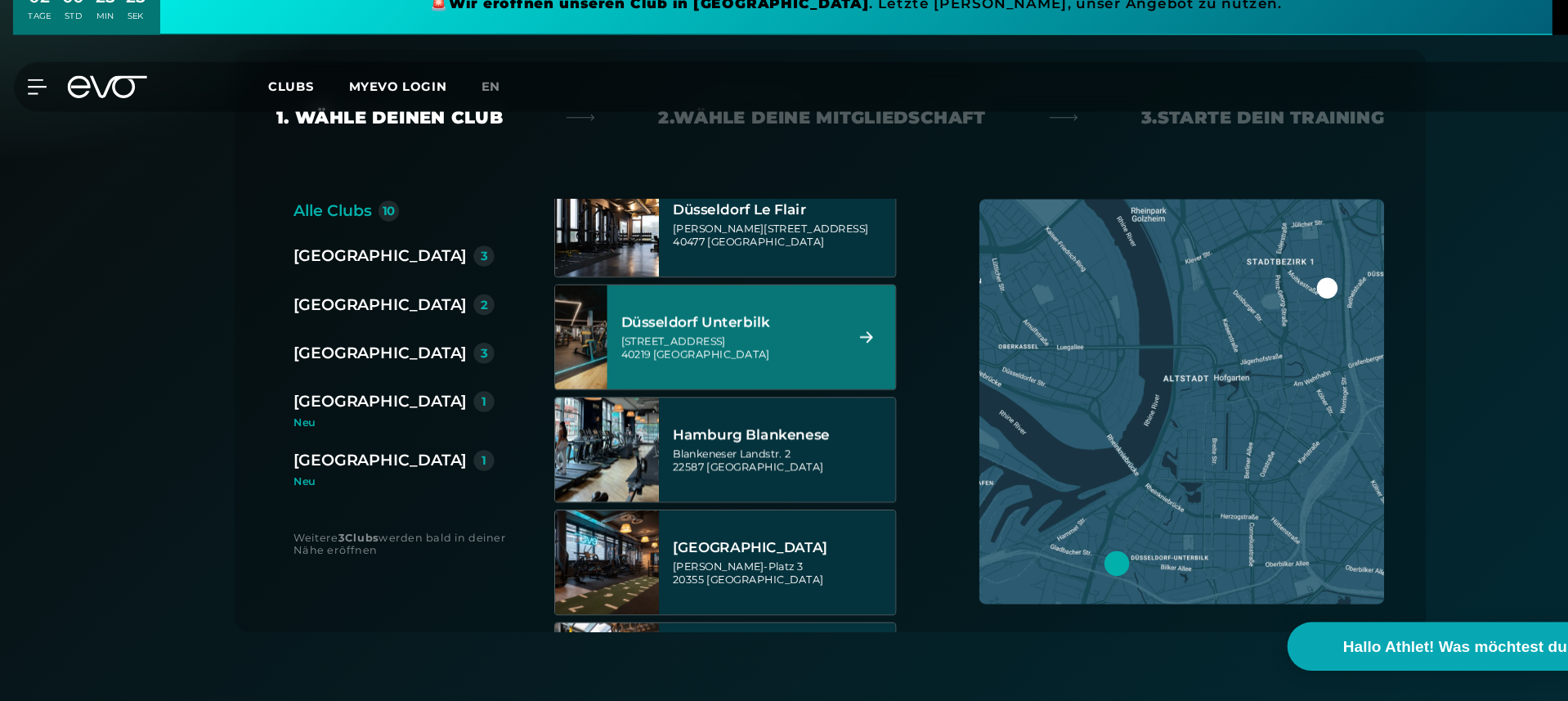
scroll to position [338, 0]
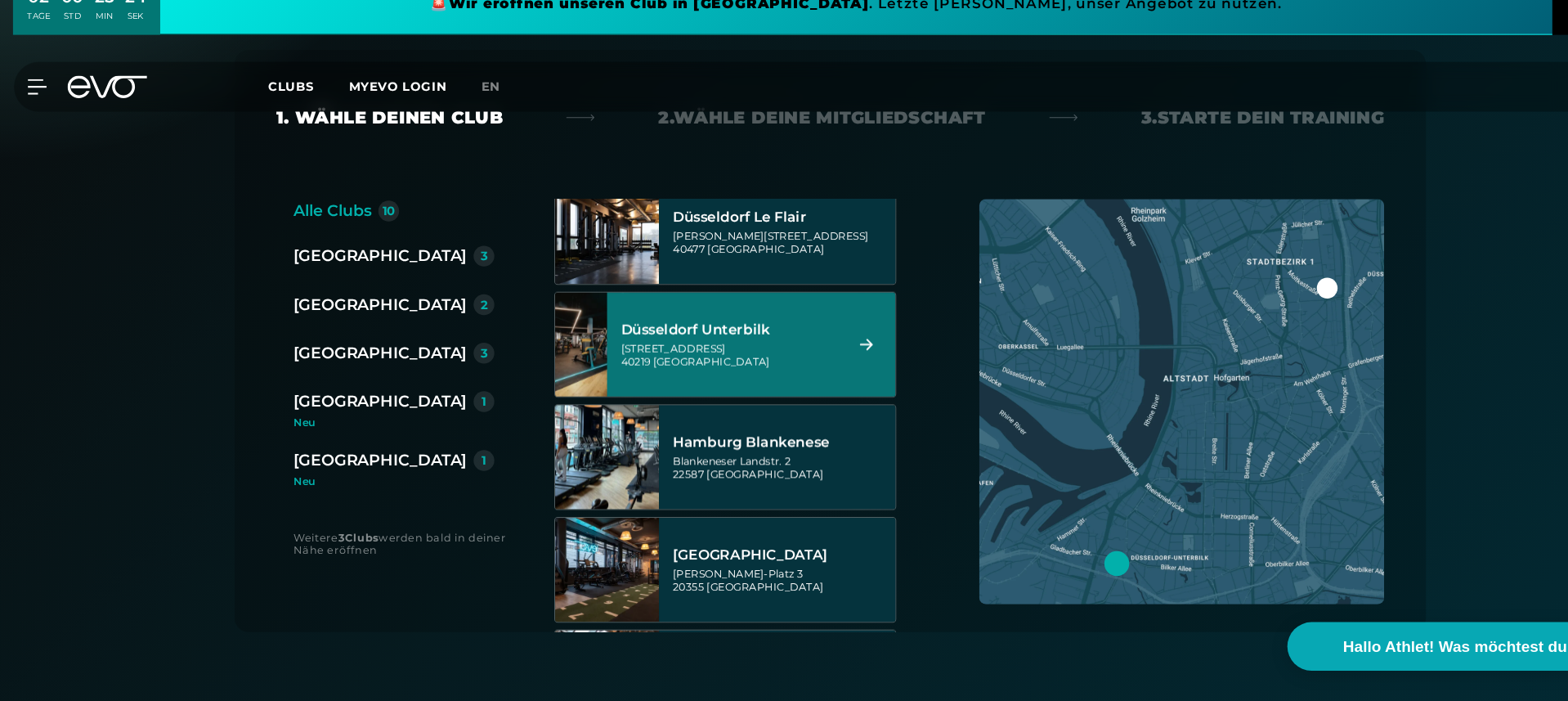
click at [766, 362] on div "[STREET_ADDRESS]" at bounding box center [689, 374] width 205 height 25
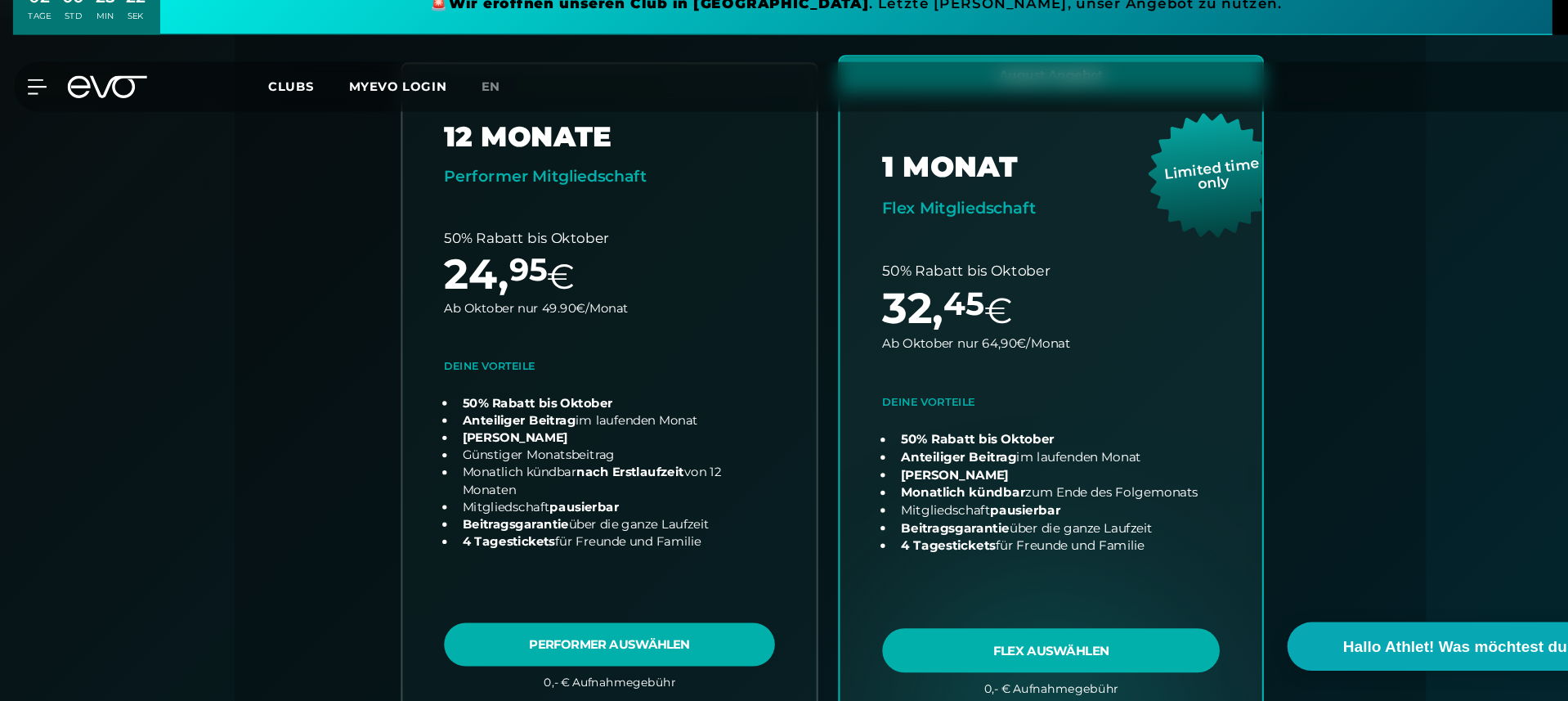
scroll to position [407, 0]
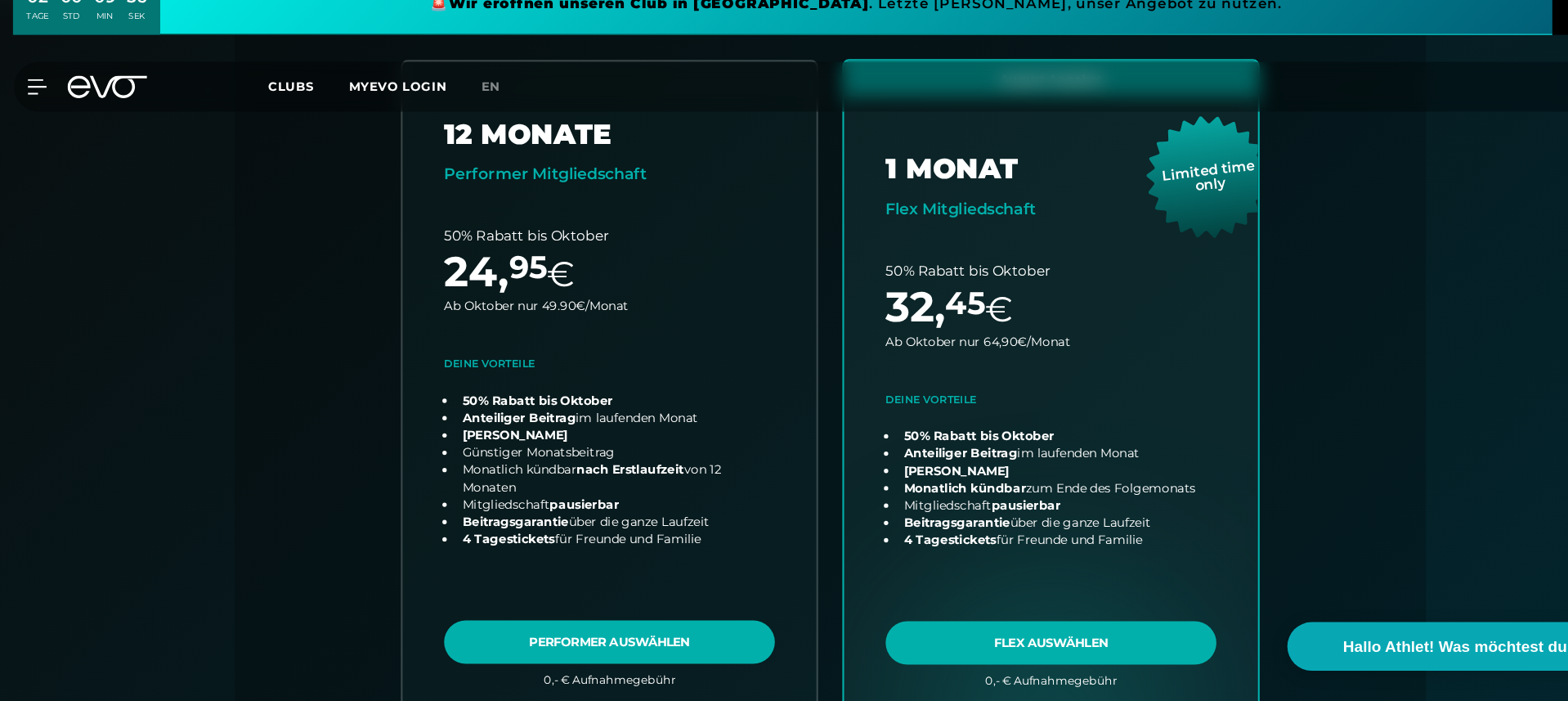
click at [76, 110] on icon at bounding box center [102, 121] width 75 height 21
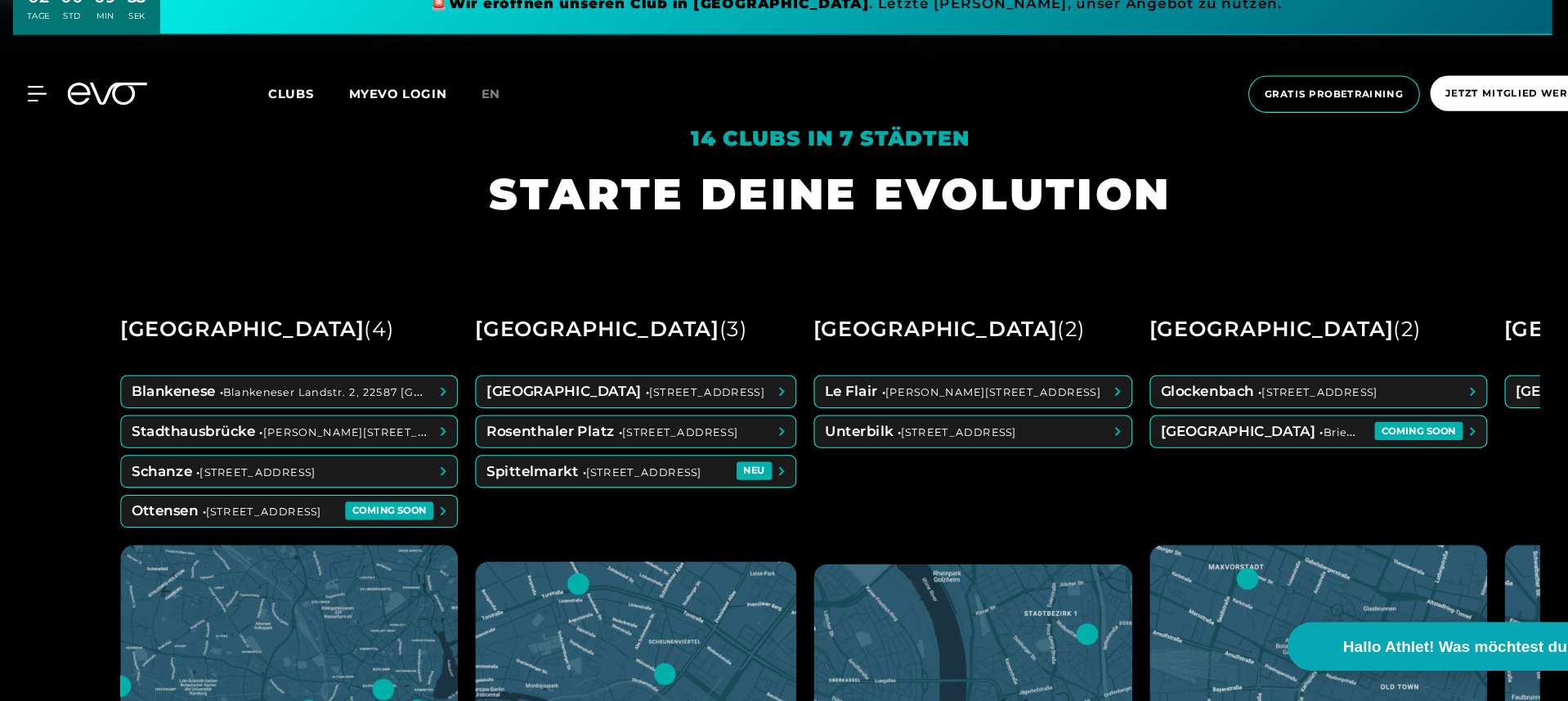
scroll to position [604, 0]
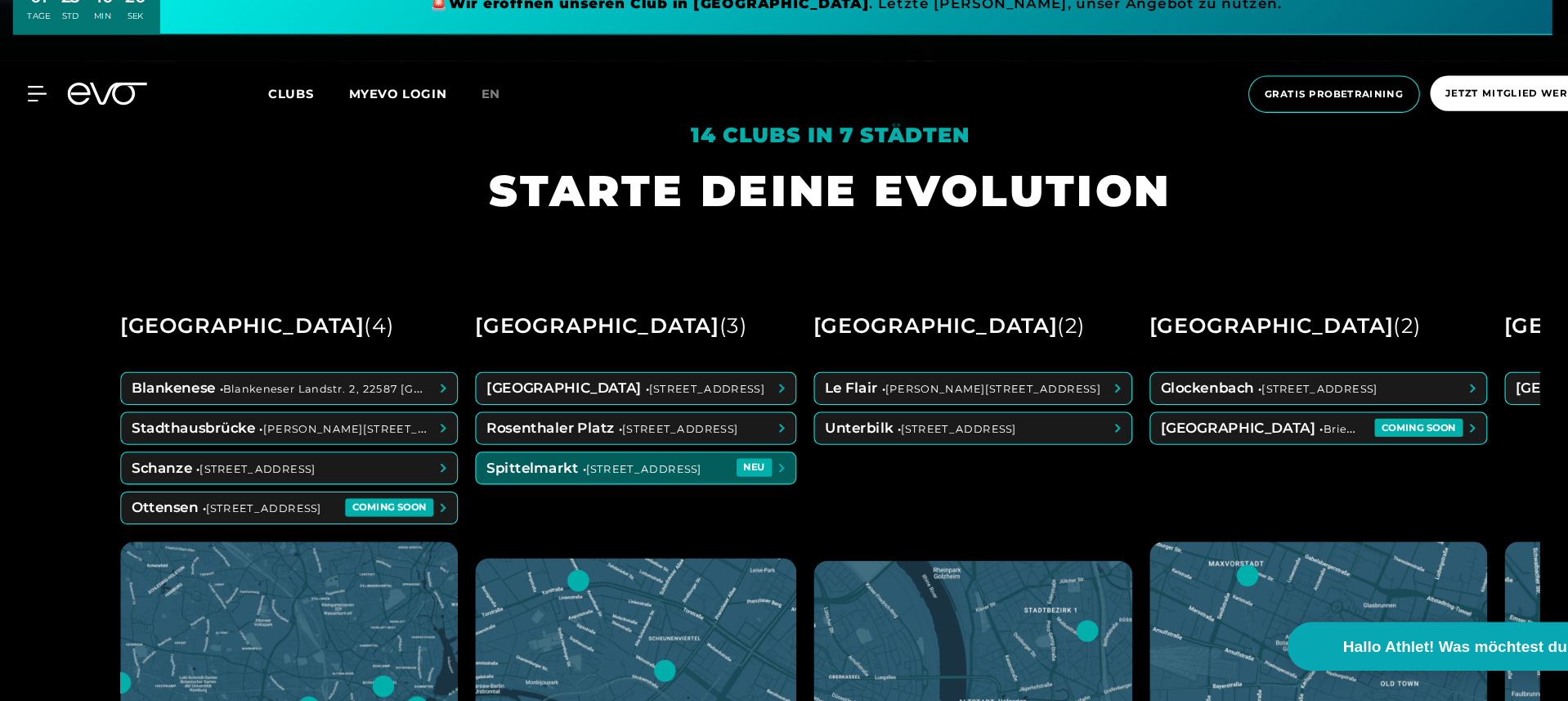
click at [554, 466] on span at bounding box center [600, 480] width 302 height 29
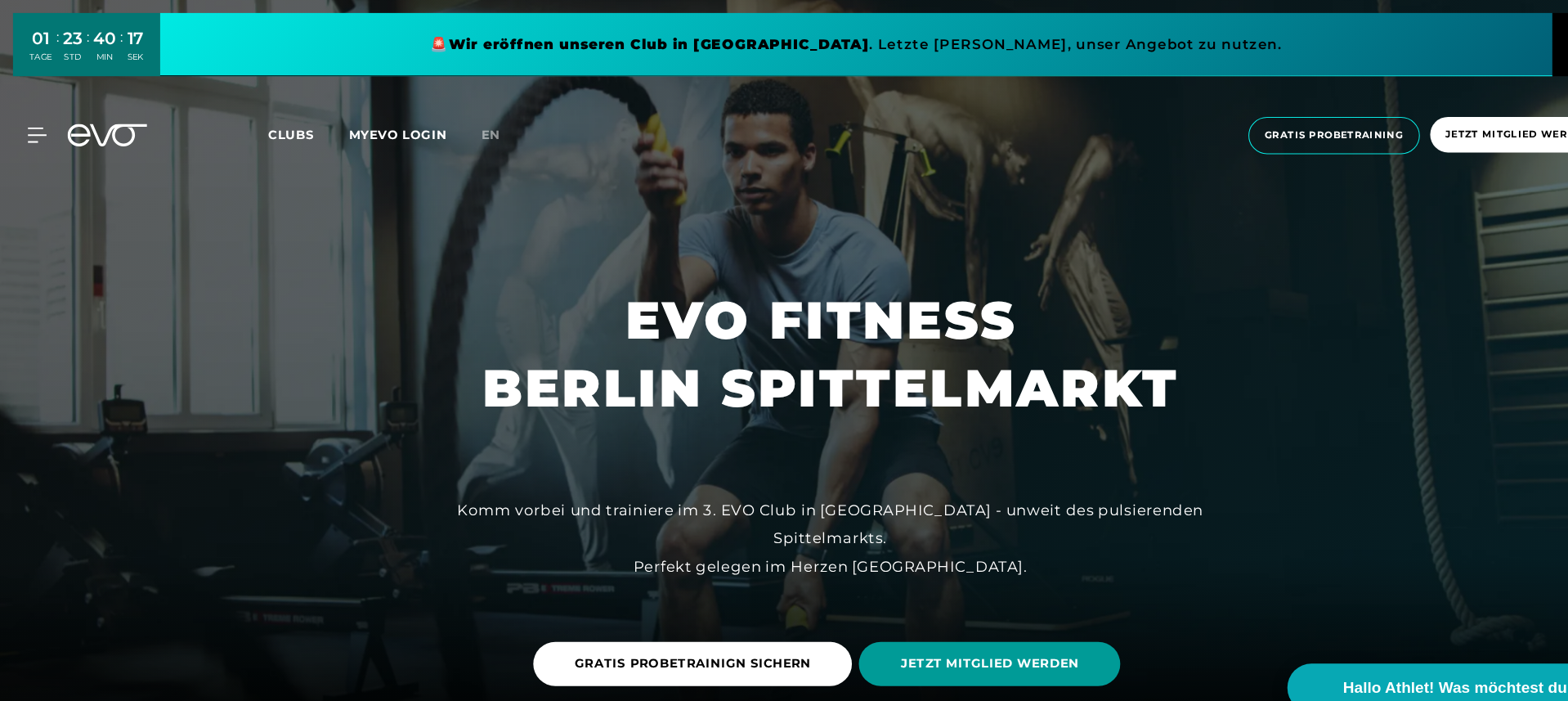
click at [888, 616] on span "JETZT MITGLIED WERDEN" at bounding box center [934, 627] width 247 height 42
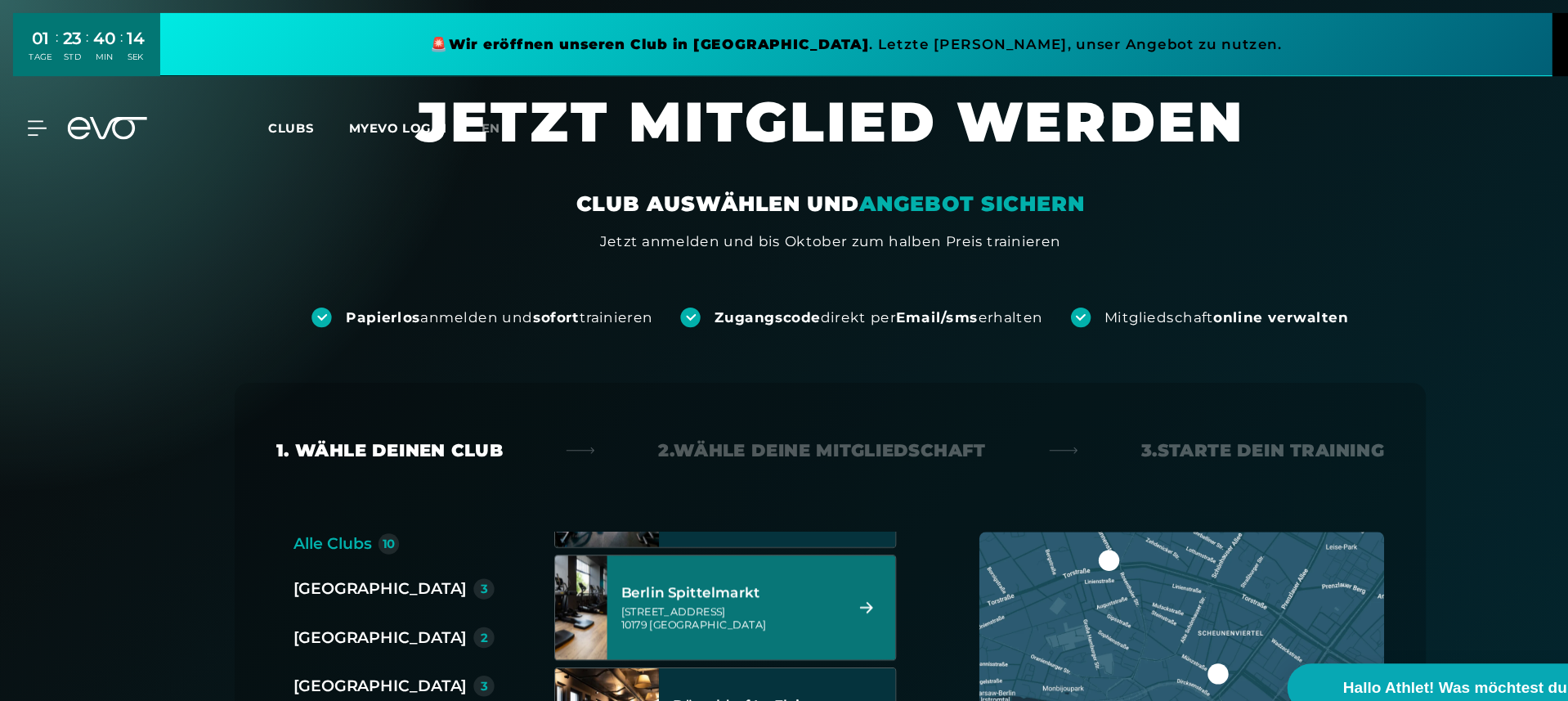
scroll to position [197, 0]
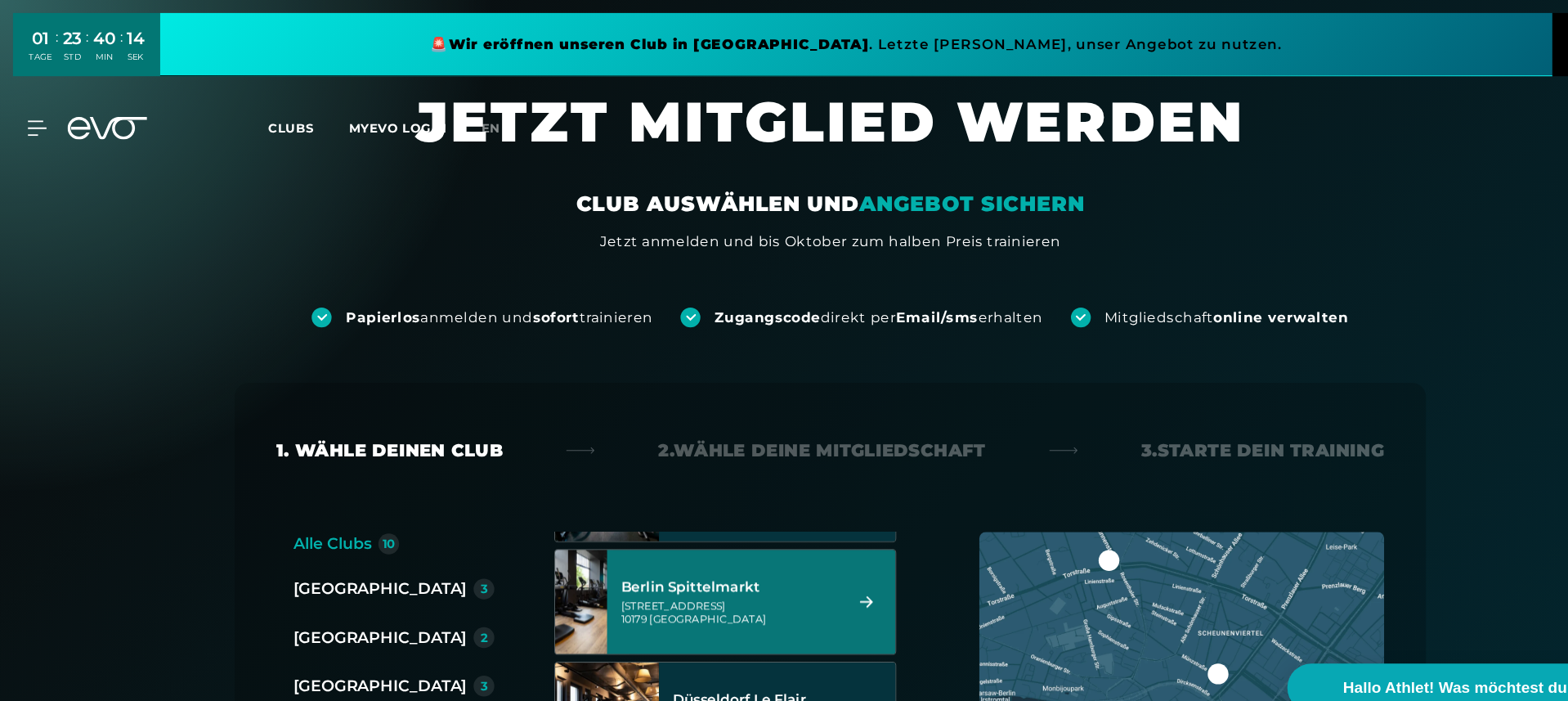
click at [775, 571] on div "[STREET_ADDRESS]" at bounding box center [689, 578] width 205 height 25
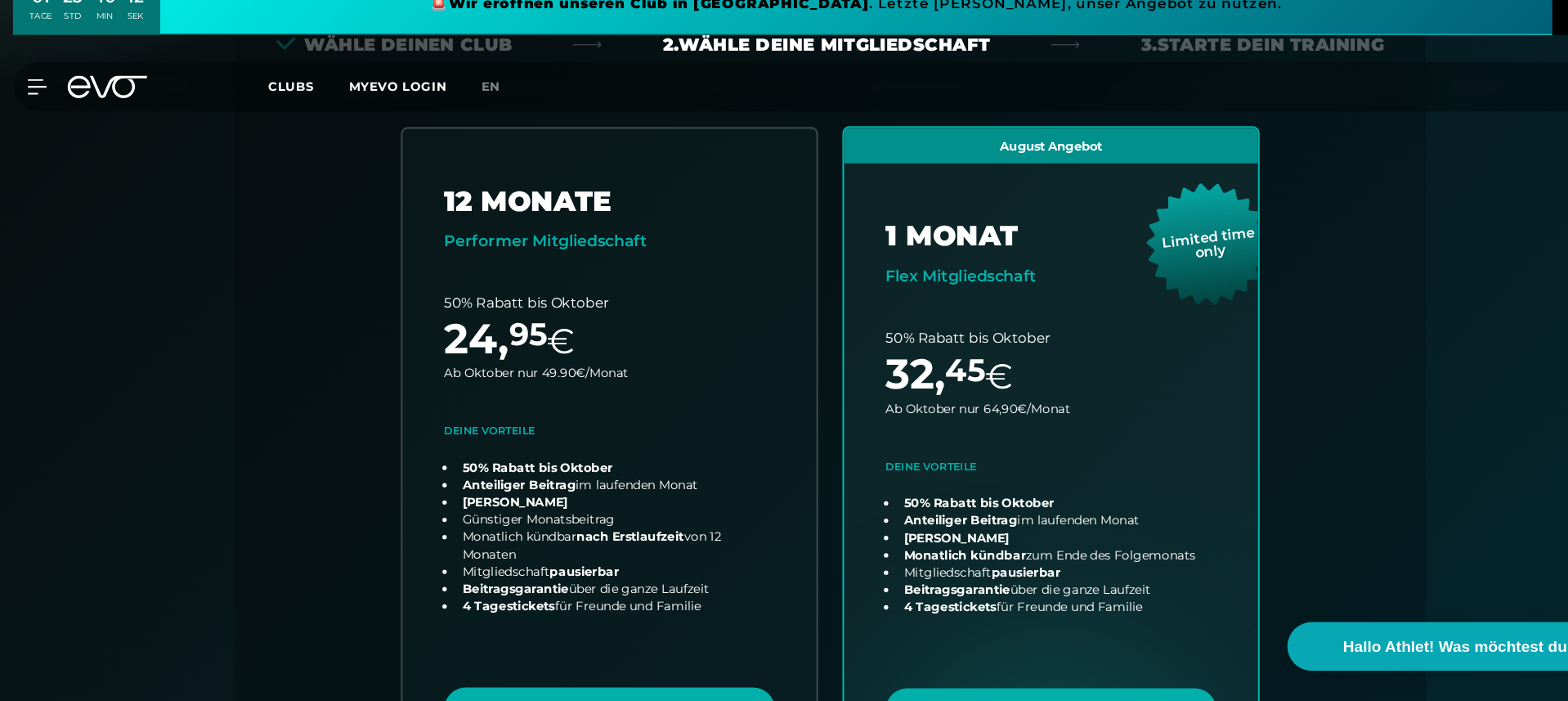
scroll to position [363, 0]
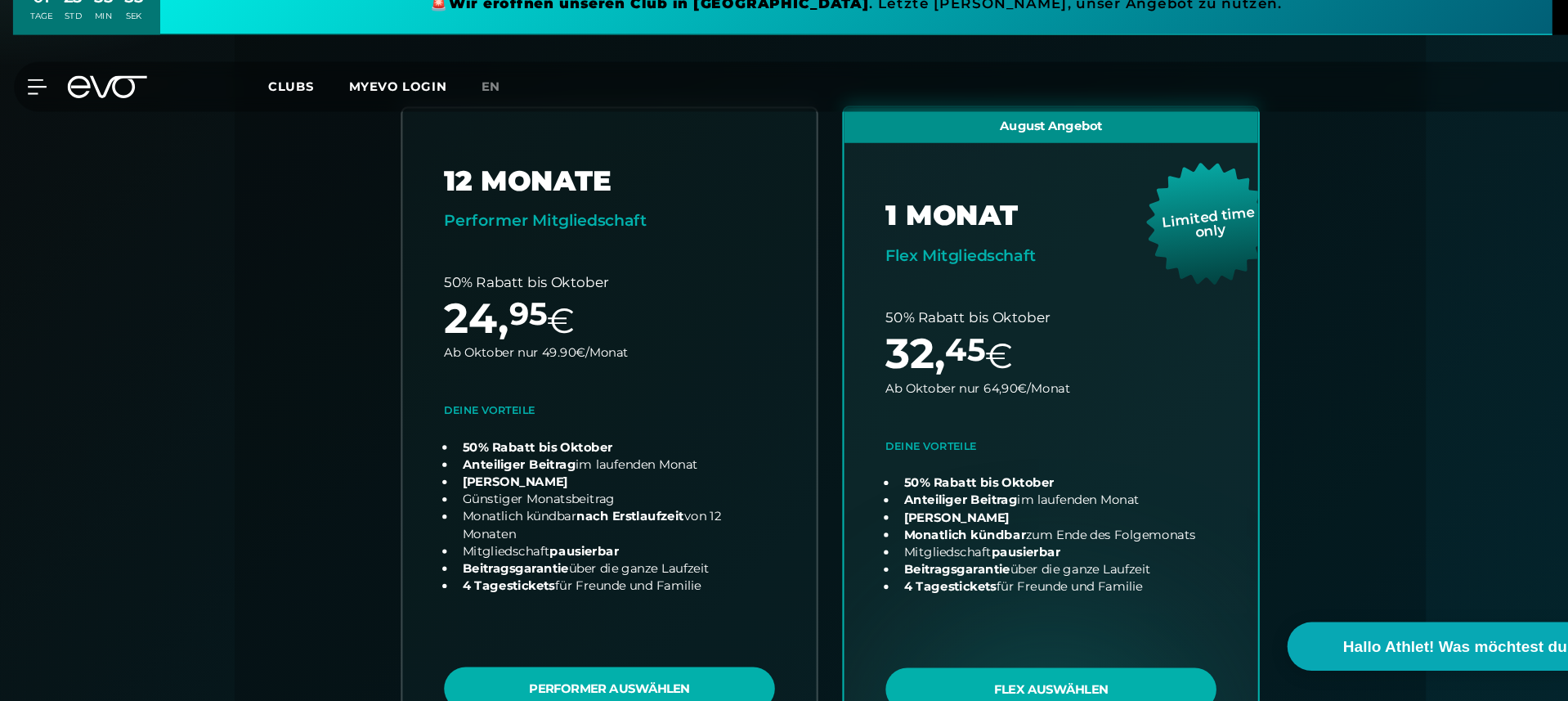
click at [33, 114] on icon at bounding box center [35, 121] width 18 height 15
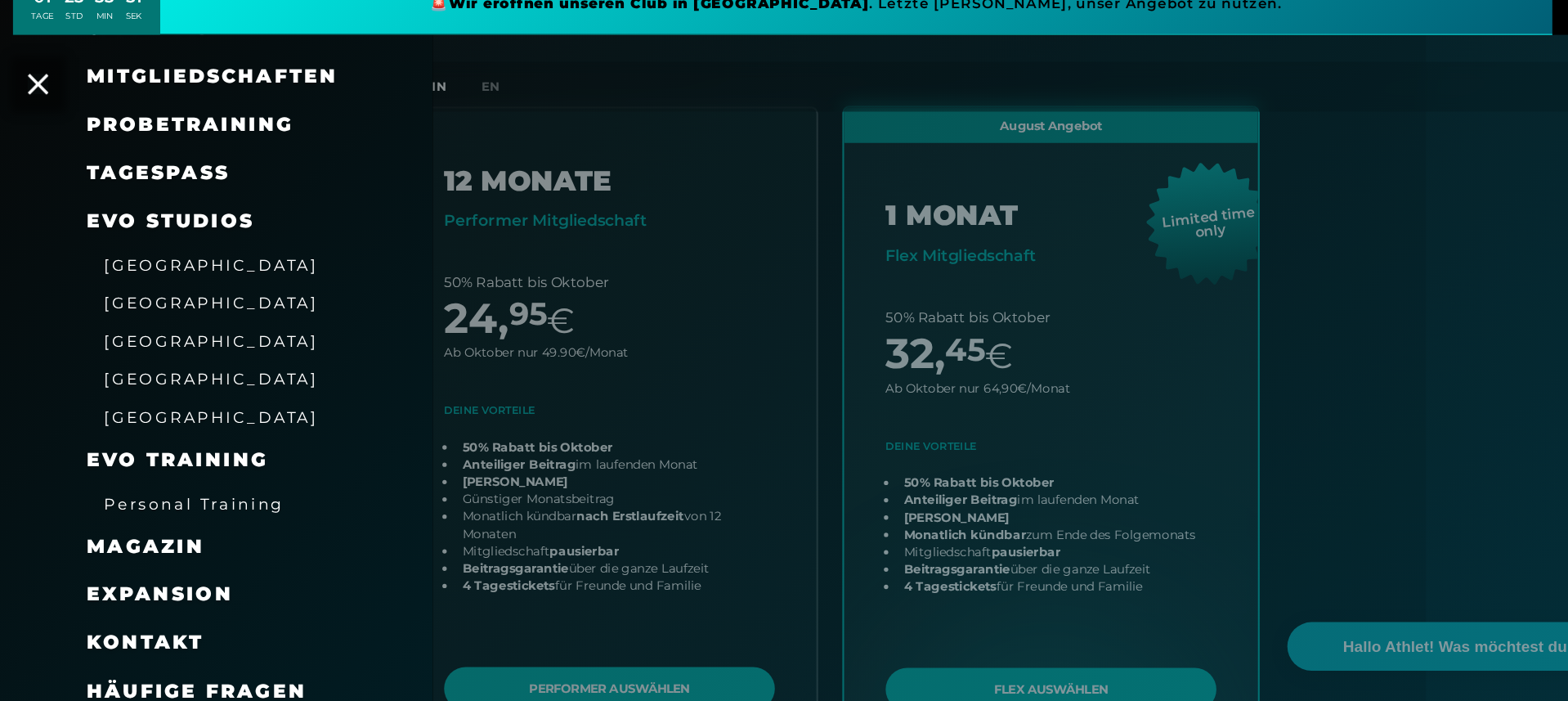
click at [174, 145] on span "Probetraining" at bounding box center [179, 156] width 196 height 22
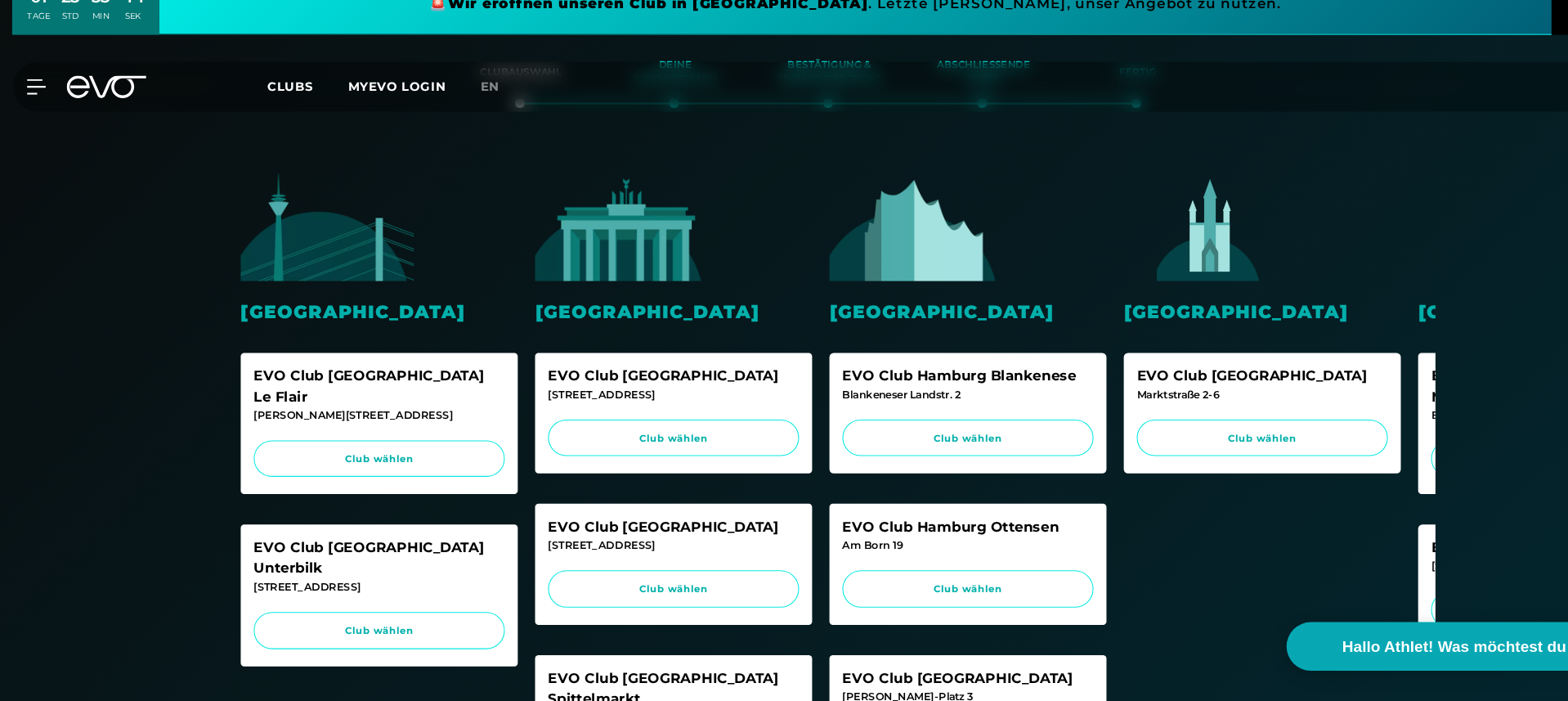
scroll to position [294, 0]
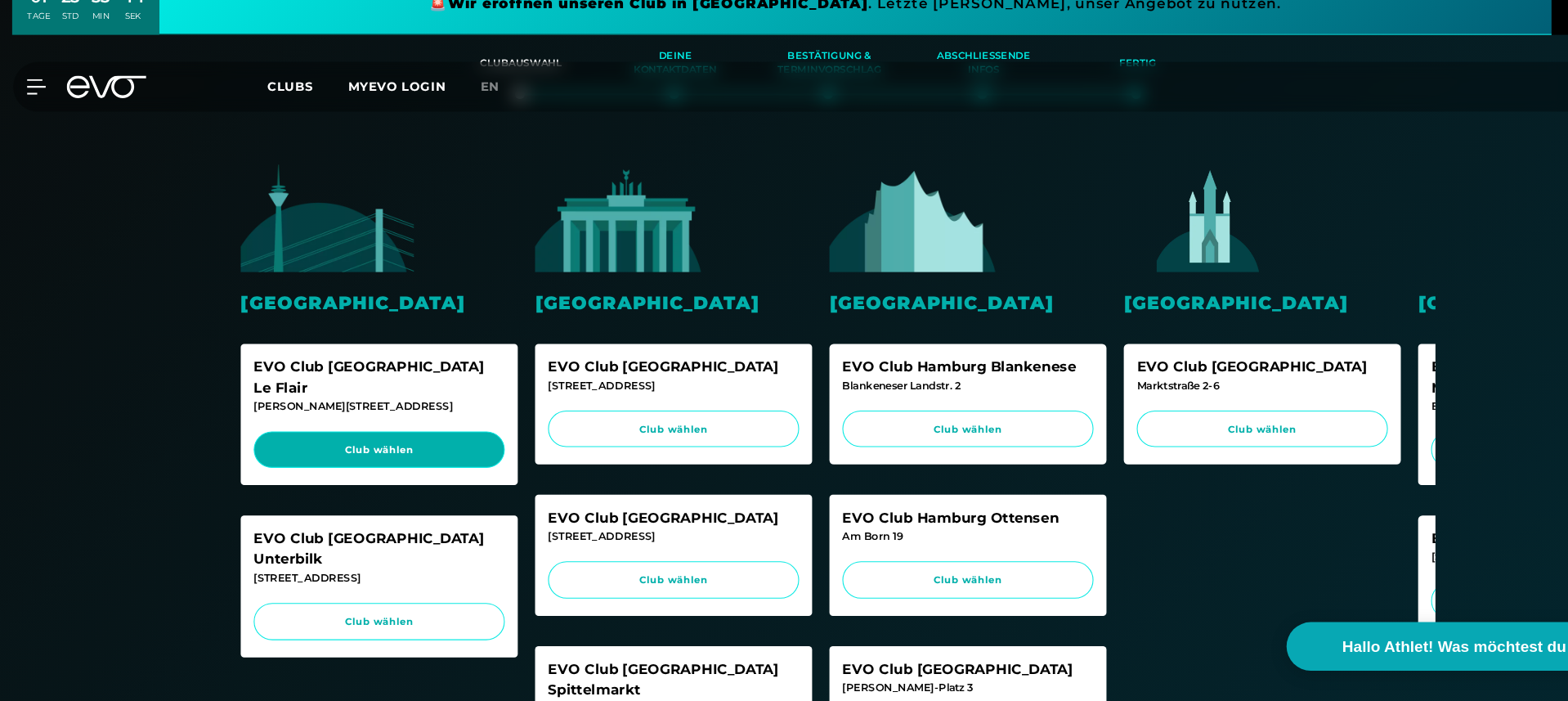
click at [439, 457] on span "Club wählen" at bounding box center [358, 464] width 206 height 14
